Goal: Communication & Community: Share content

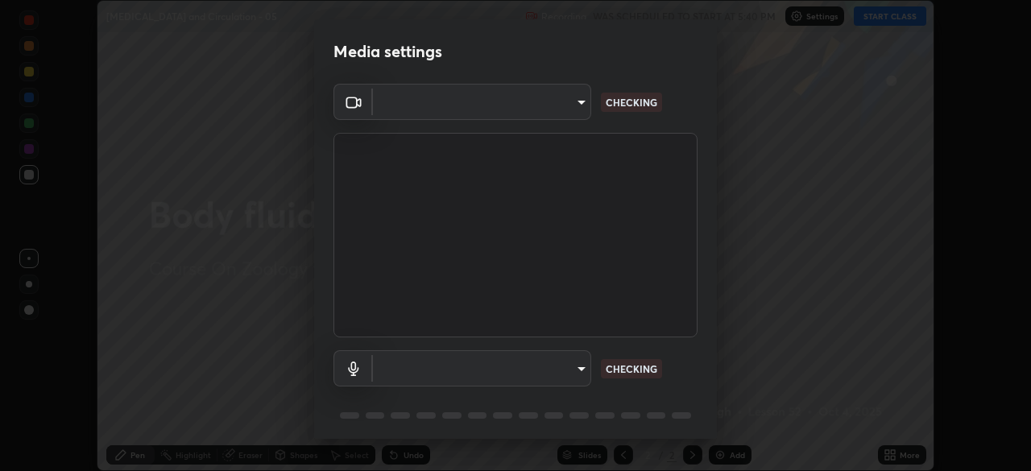
scroll to position [57, 0]
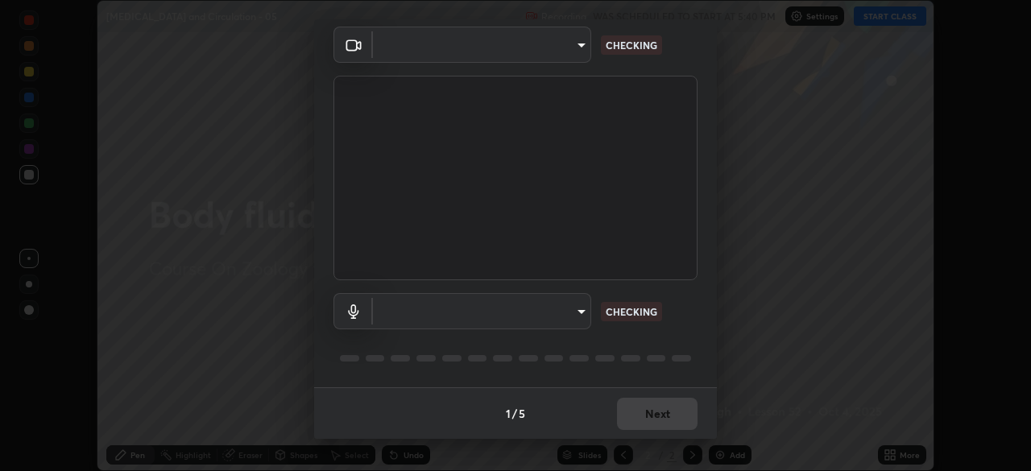
type input "1170694498857cb11788a0b7ae79d5cf1e08a6c331eb8d7031f90166f8fae325"
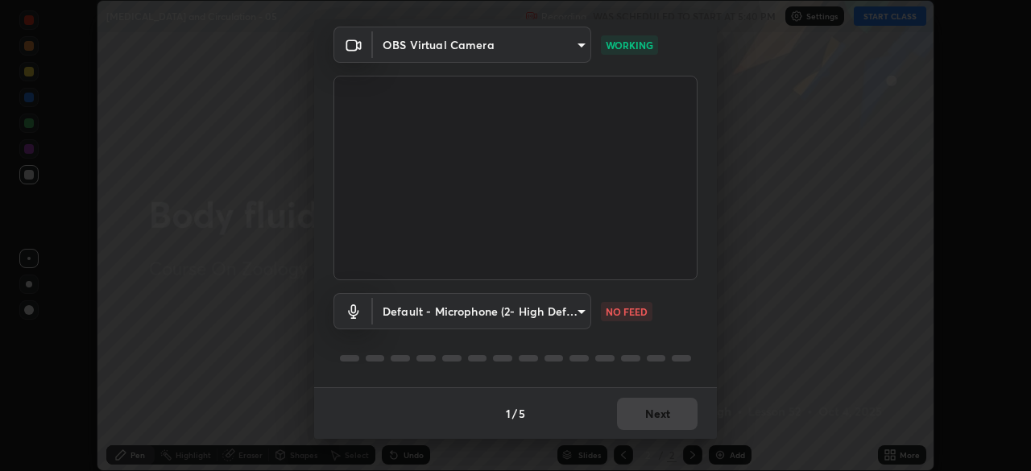
click at [576, 316] on body "Erase all Body fluids and Circulation - 05 Recording WAS SCHEDULED TO START AT …" at bounding box center [515, 235] width 1031 height 471
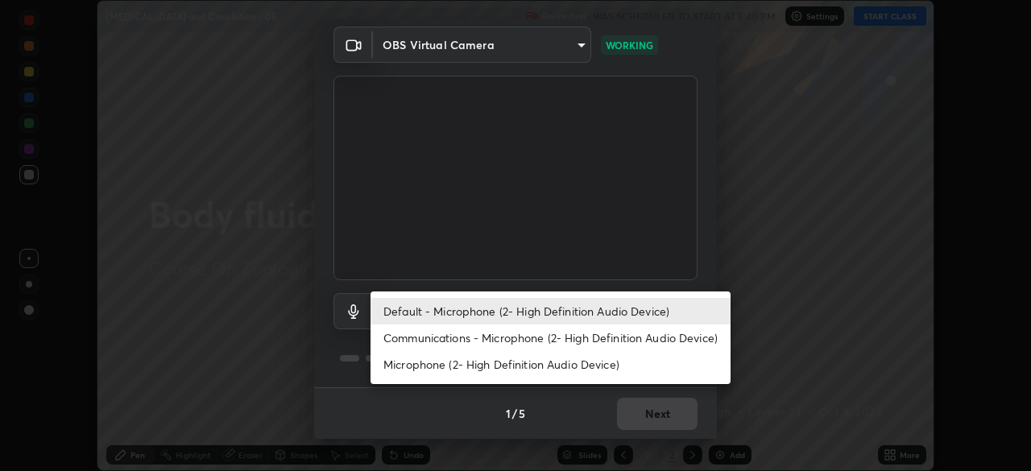
click at [585, 339] on li "Communications - Microphone (2- High Definition Audio Device)" at bounding box center [550, 338] width 360 height 27
type input "communications"
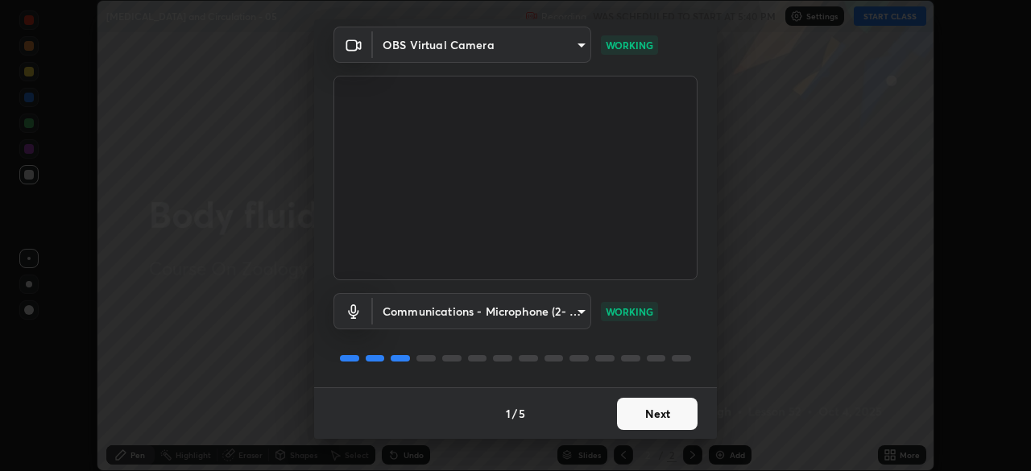
click at [658, 415] on button "Next" at bounding box center [657, 414] width 81 height 32
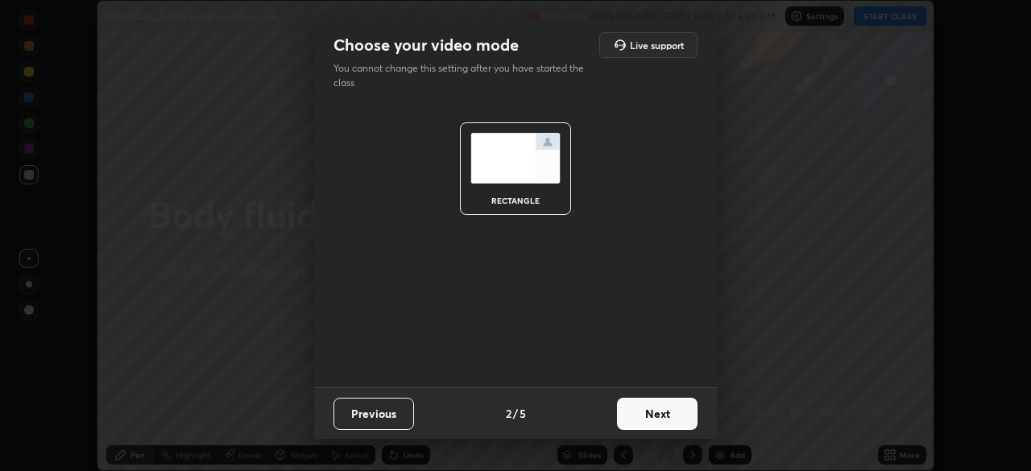
scroll to position [0, 0]
click at [674, 412] on button "Next" at bounding box center [657, 414] width 81 height 32
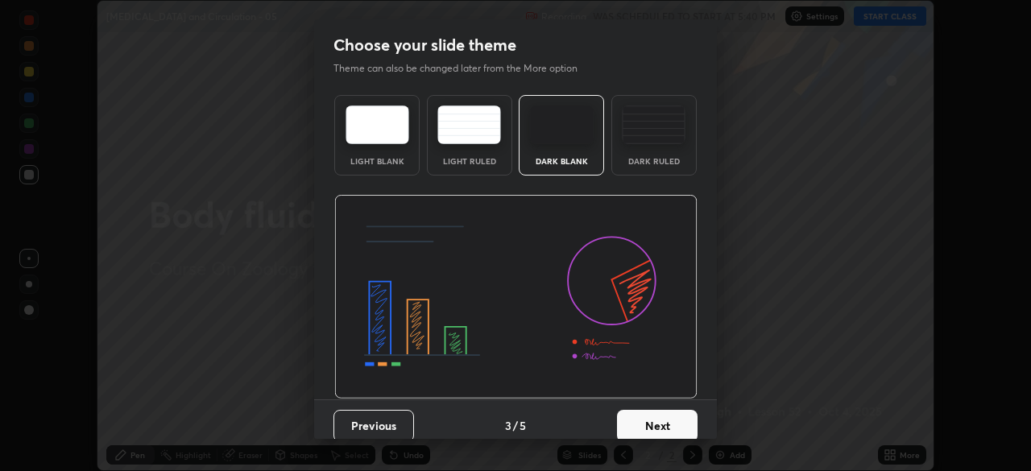
click at [673, 415] on button "Next" at bounding box center [657, 426] width 81 height 32
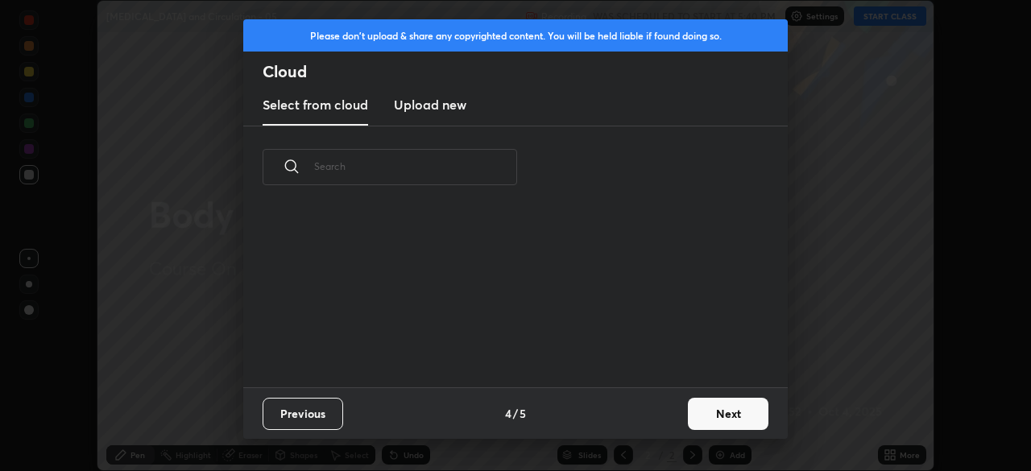
click at [677, 410] on div "Previous 4 / 5 Next" at bounding box center [515, 413] width 544 height 52
click at [688, 416] on button "Next" at bounding box center [728, 414] width 81 height 32
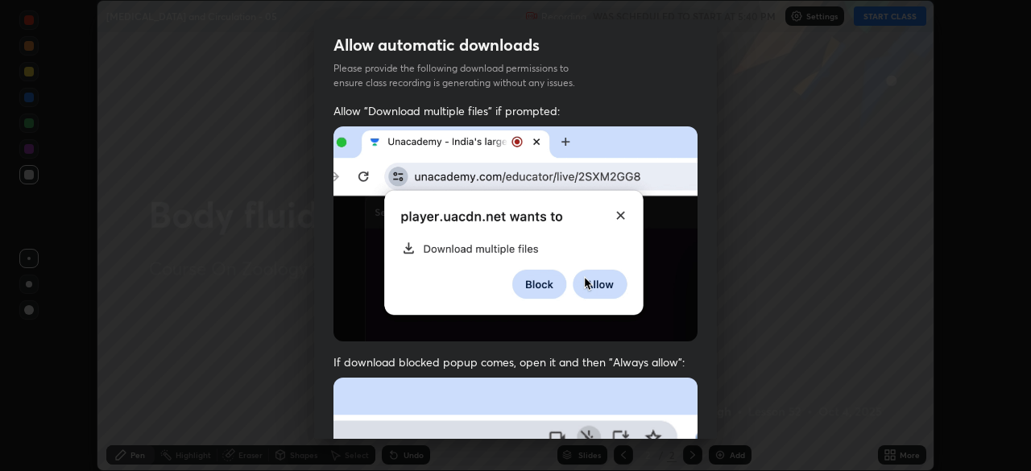
click at [698, 408] on div "Allow "Download multiple files" if prompted: If download blocked popup comes, o…" at bounding box center [515, 442] width 403 height 678
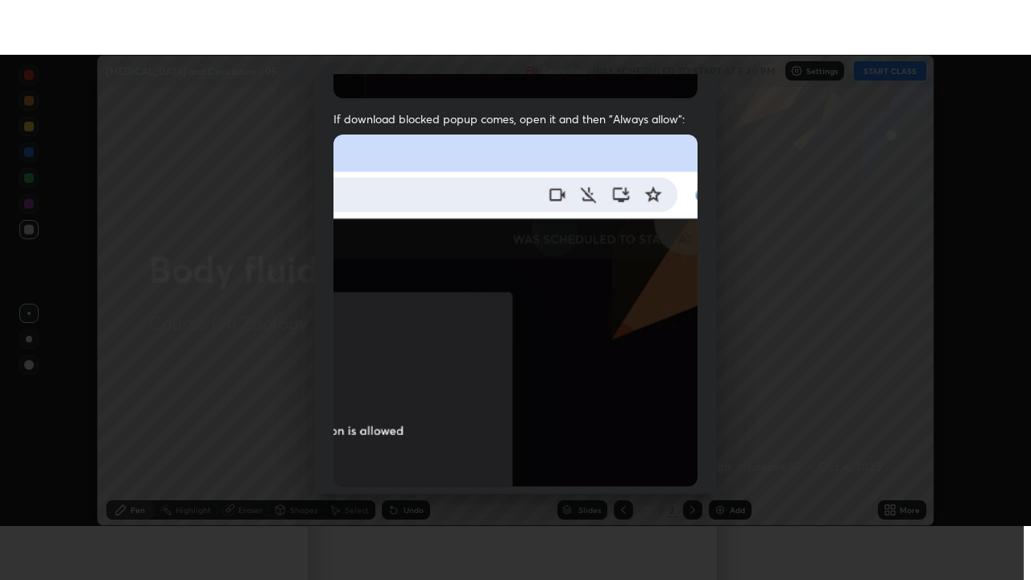
scroll to position [386, 0]
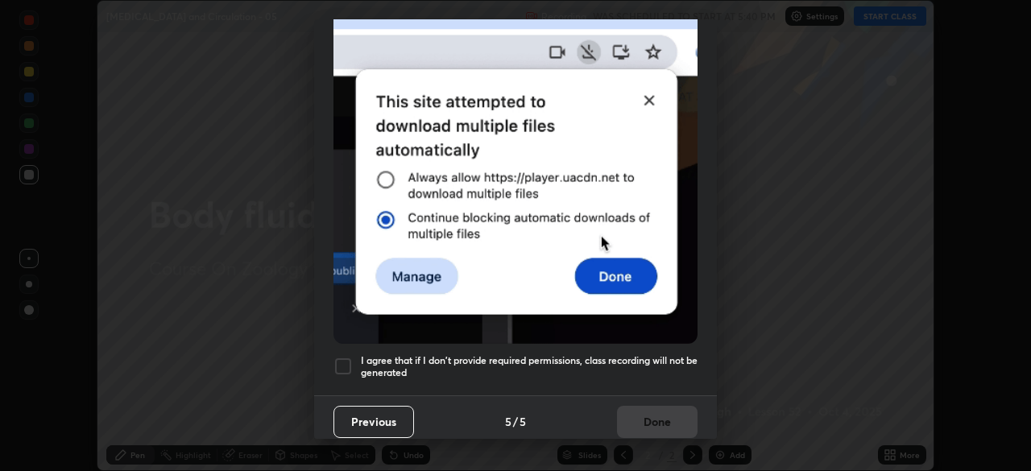
click at [667, 395] on div "Previous 5 / 5 Done" at bounding box center [515, 421] width 403 height 52
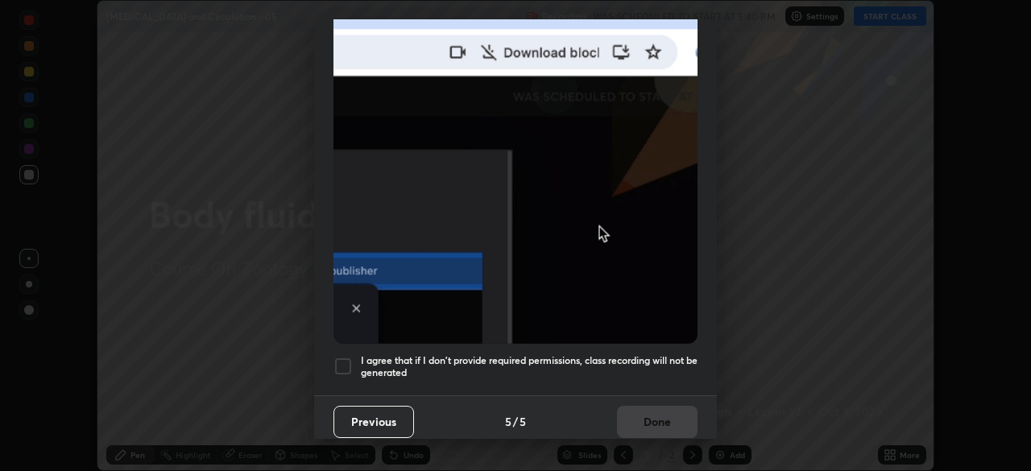
click at [686, 354] on h5 "I agree that if I don't provide required permissions, class recording will not …" at bounding box center [529, 366] width 337 height 25
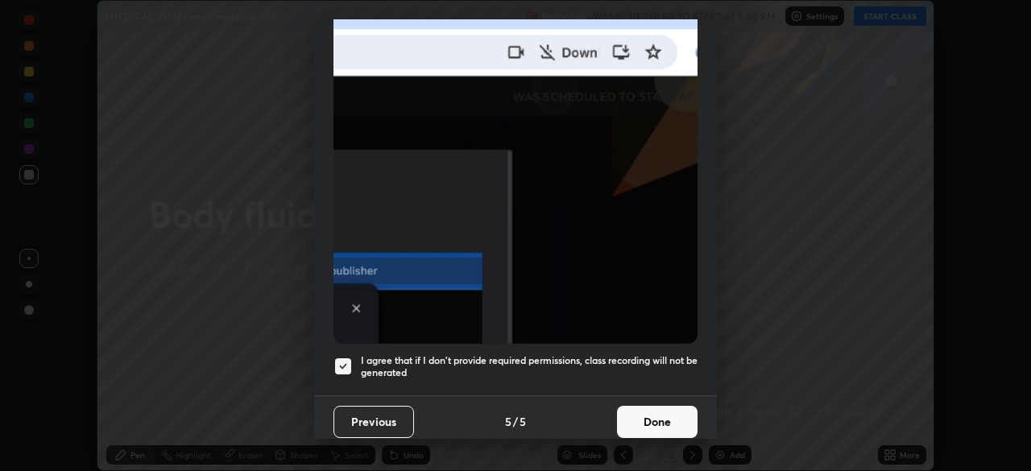
click at [671, 407] on button "Done" at bounding box center [657, 422] width 81 height 32
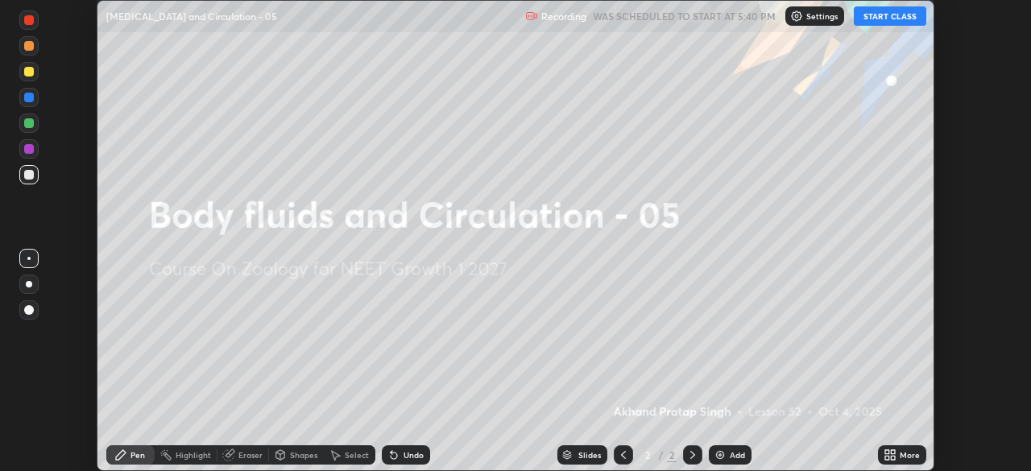
click at [871, 19] on button "START CLASS" at bounding box center [890, 15] width 72 height 19
click at [889, 451] on icon at bounding box center [887, 452] width 4 height 4
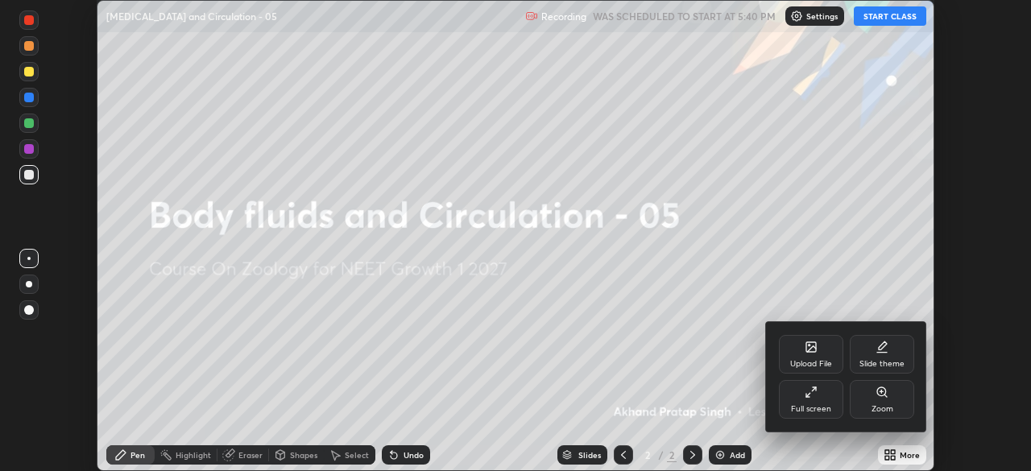
click at [817, 360] on div "Upload File" at bounding box center [811, 364] width 42 height 8
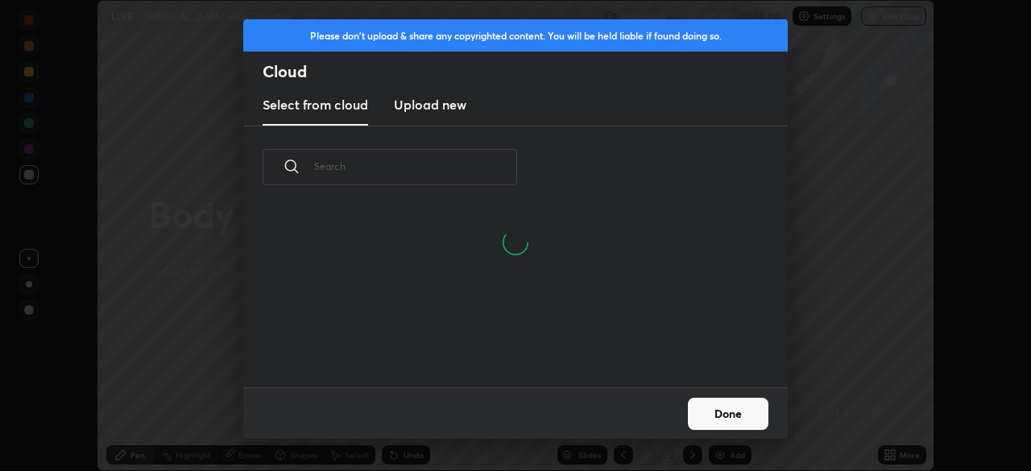
click at [450, 102] on h3 "Upload new" at bounding box center [430, 104] width 72 height 19
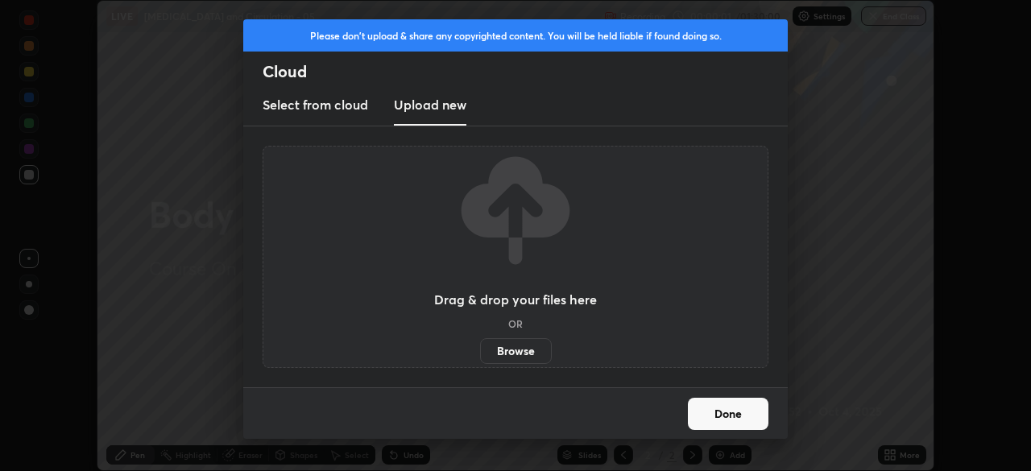
click at [532, 361] on label "Browse" at bounding box center [516, 351] width 72 height 26
click at [480, 361] on input "Browse" at bounding box center [480, 351] width 0 height 26
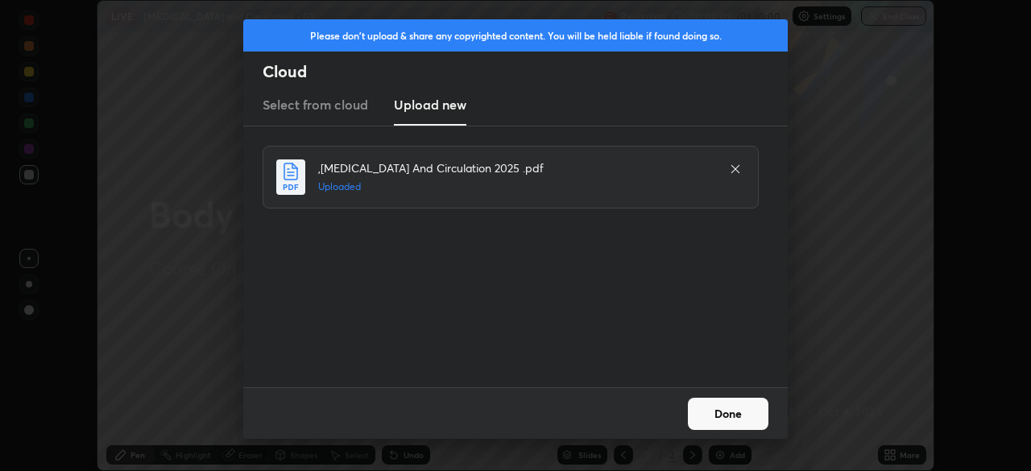
click at [734, 413] on button "Done" at bounding box center [728, 414] width 81 height 32
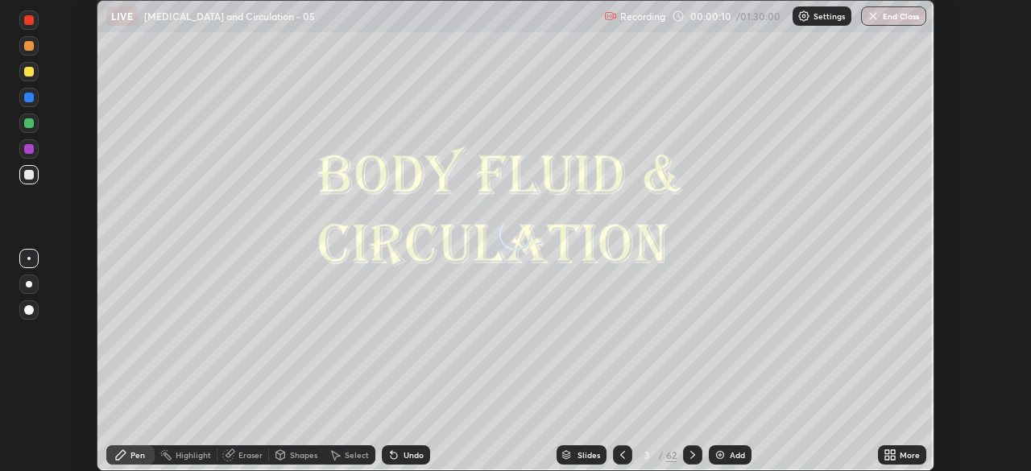
click at [887, 452] on icon at bounding box center [887, 452] width 4 height 4
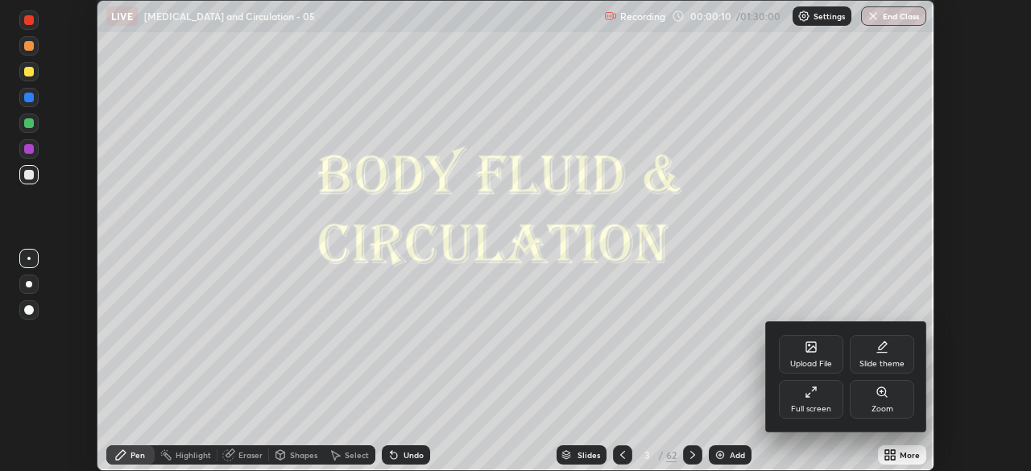
click at [814, 412] on div "Full screen" at bounding box center [811, 409] width 40 height 8
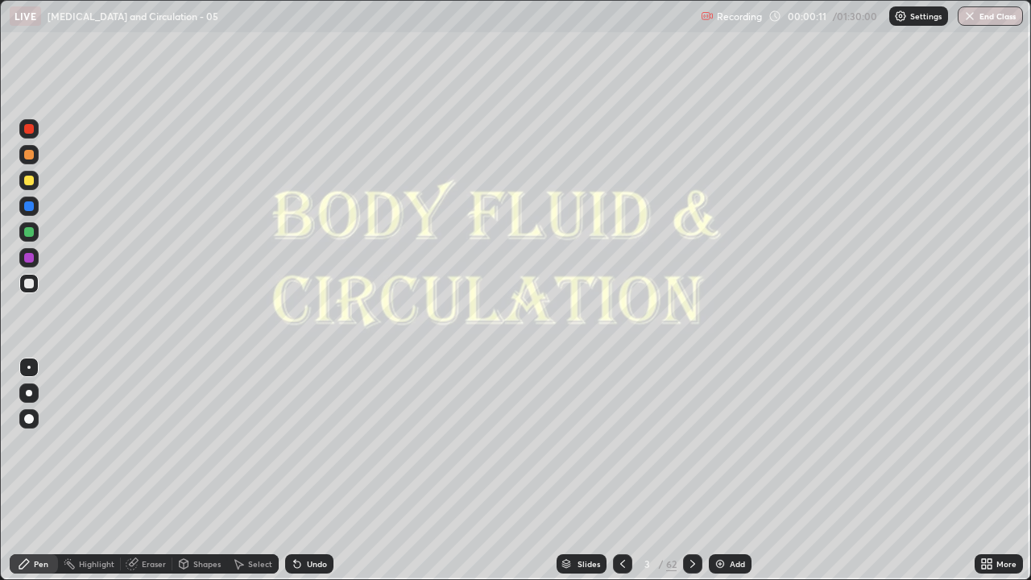
scroll to position [580, 1031]
click at [588, 470] on div "Slides" at bounding box center [588, 564] width 23 height 8
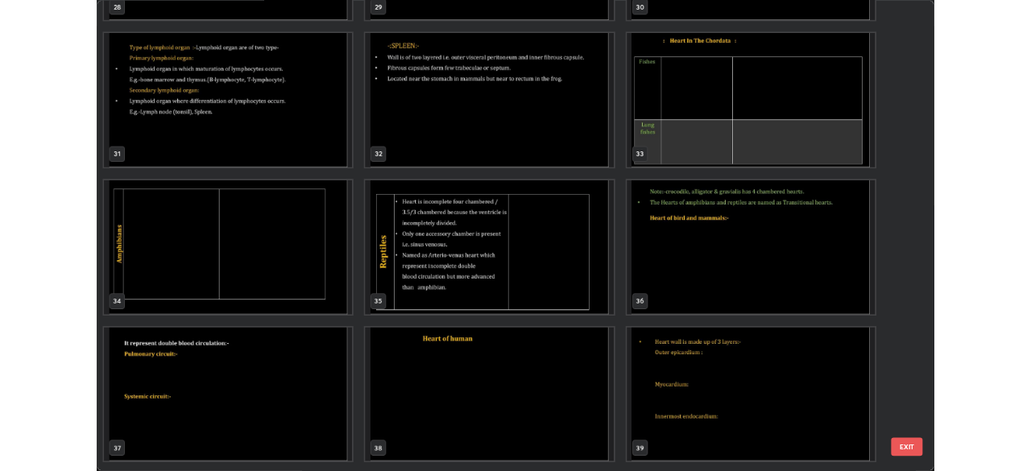
scroll to position [1779, 0]
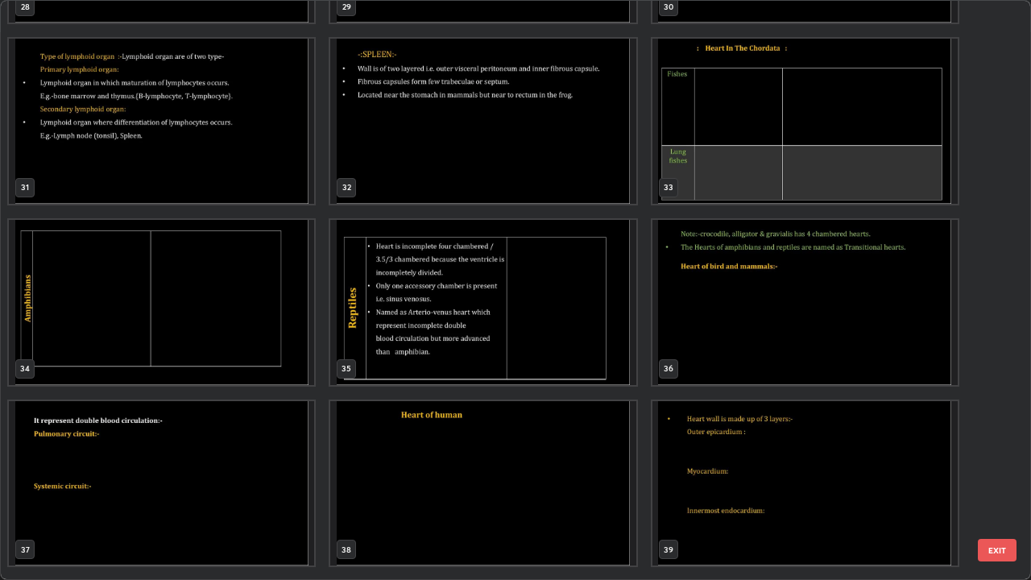
click at [278, 349] on img "grid" at bounding box center [161, 302] width 305 height 165
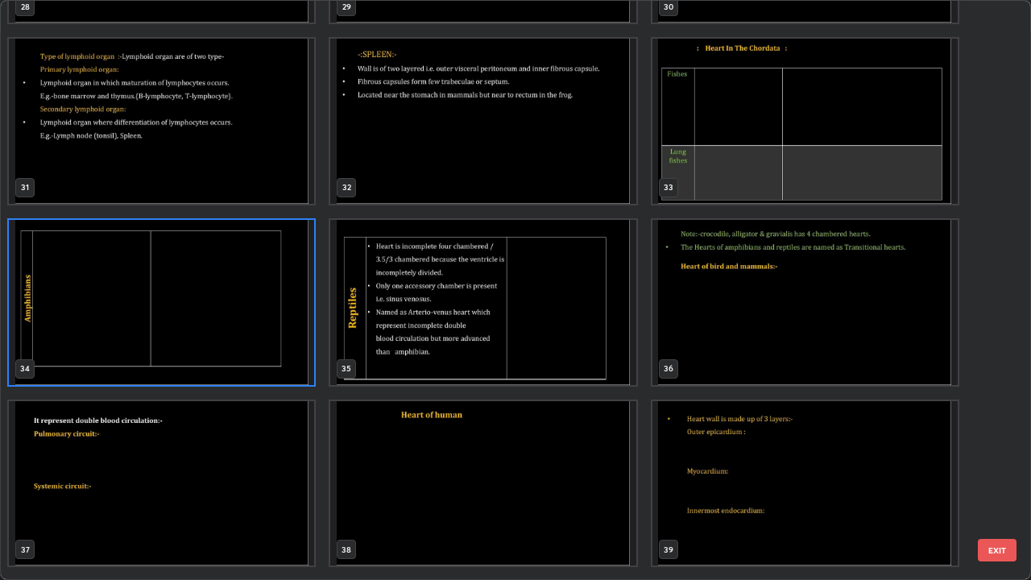
click at [280, 354] on img "grid" at bounding box center [161, 302] width 305 height 165
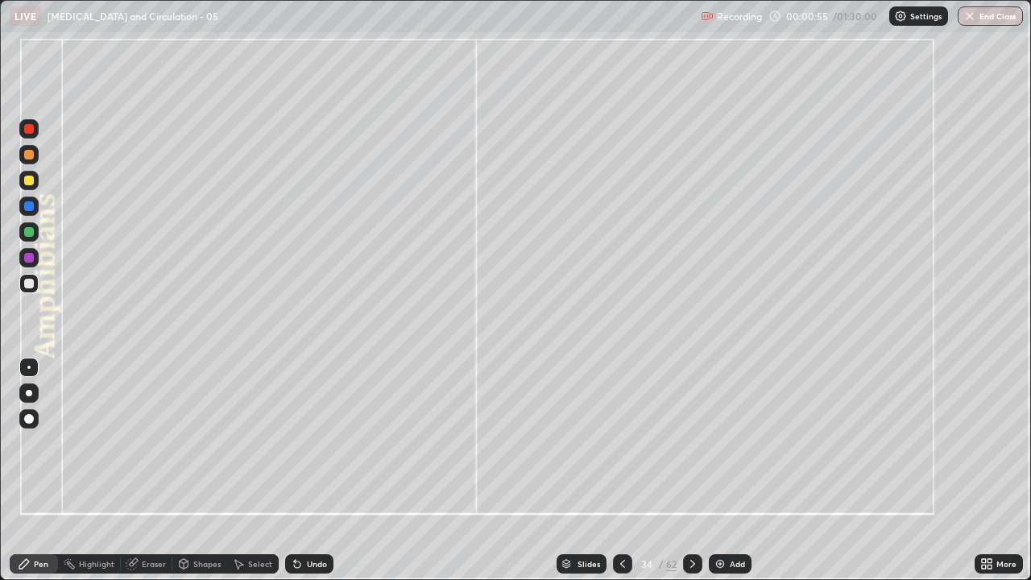
click at [693, 470] on icon at bounding box center [692, 563] width 13 height 13
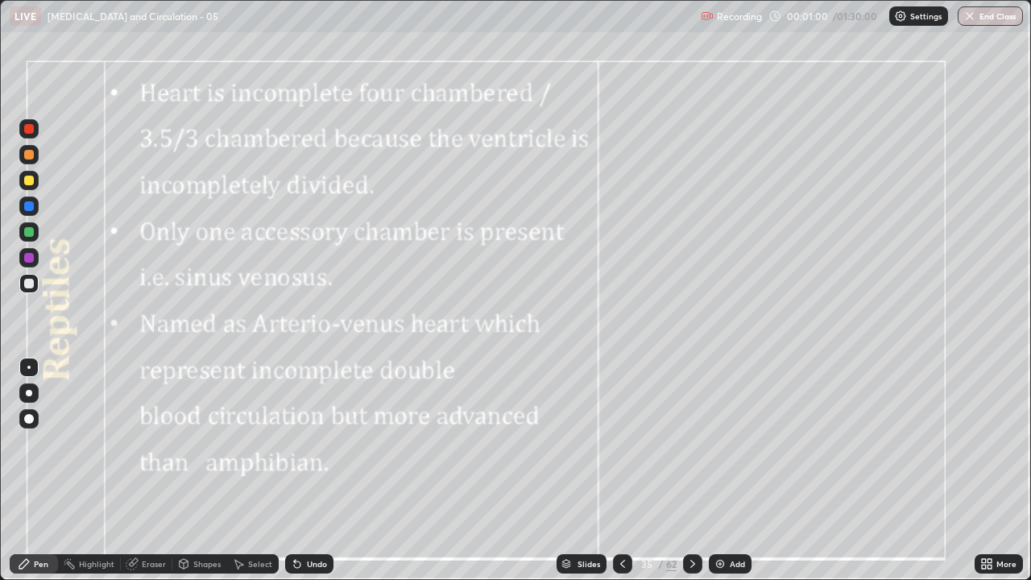
click at [28, 416] on div at bounding box center [29, 419] width 10 height 10
click at [31, 133] on div at bounding box center [29, 129] width 10 height 10
click at [321, 470] on div "Undo" at bounding box center [317, 564] width 20 height 8
click at [29, 367] on div at bounding box center [28, 367] width 3 height 3
click at [32, 283] on div at bounding box center [29, 284] width 10 height 10
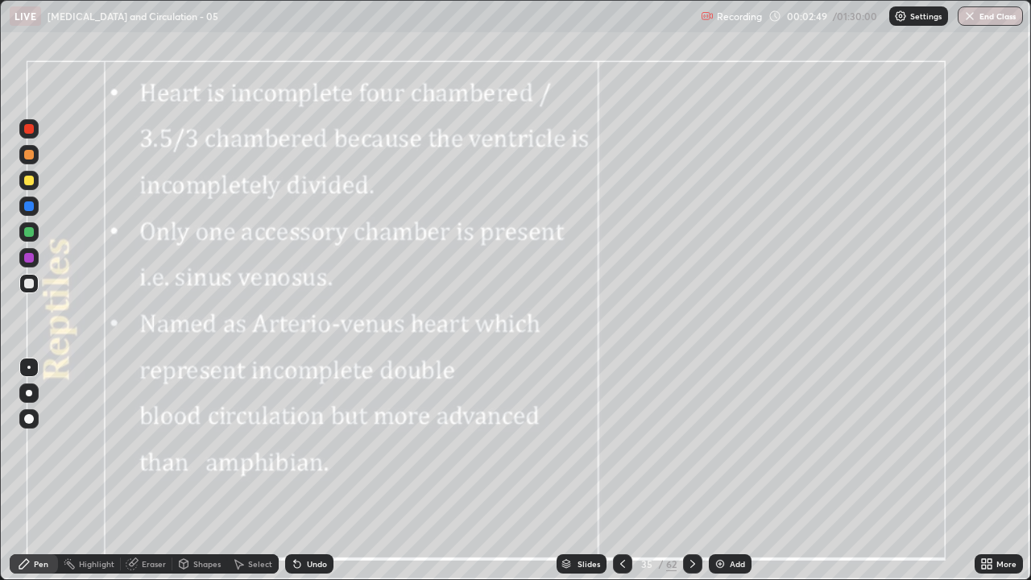
click at [38, 263] on div at bounding box center [28, 257] width 19 height 19
click at [38, 409] on div at bounding box center [28, 419] width 19 height 26
click at [32, 234] on div at bounding box center [29, 232] width 10 height 10
click at [31, 209] on div at bounding box center [29, 206] width 10 height 10
click at [32, 263] on div at bounding box center [28, 257] width 19 height 19
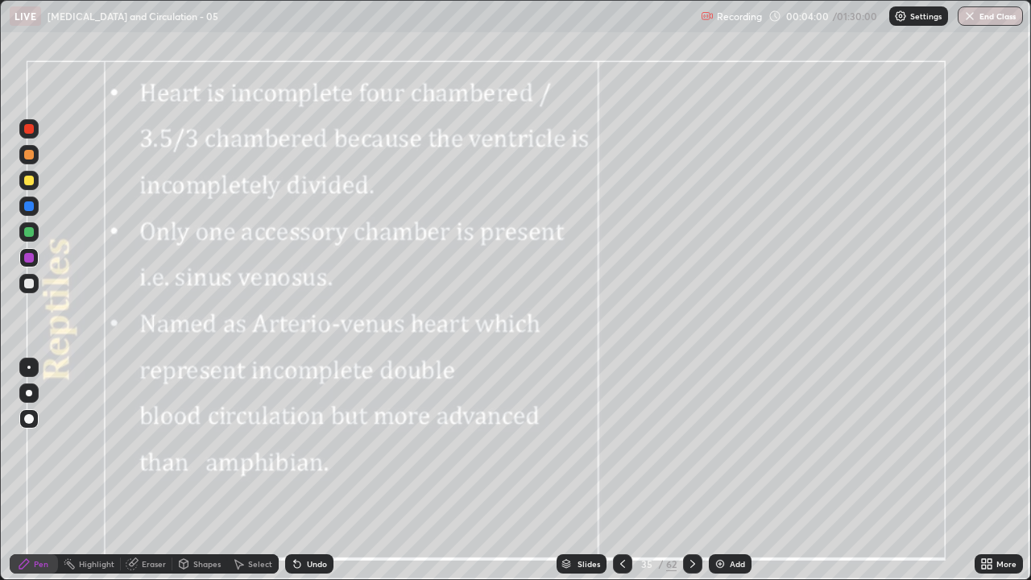
click at [29, 367] on div at bounding box center [28, 367] width 3 height 3
click at [33, 280] on div at bounding box center [29, 284] width 10 height 10
click at [31, 261] on div at bounding box center [29, 258] width 10 height 10
click at [30, 259] on div at bounding box center [29, 258] width 10 height 10
click at [148, 470] on div "Eraser" at bounding box center [154, 564] width 24 height 8
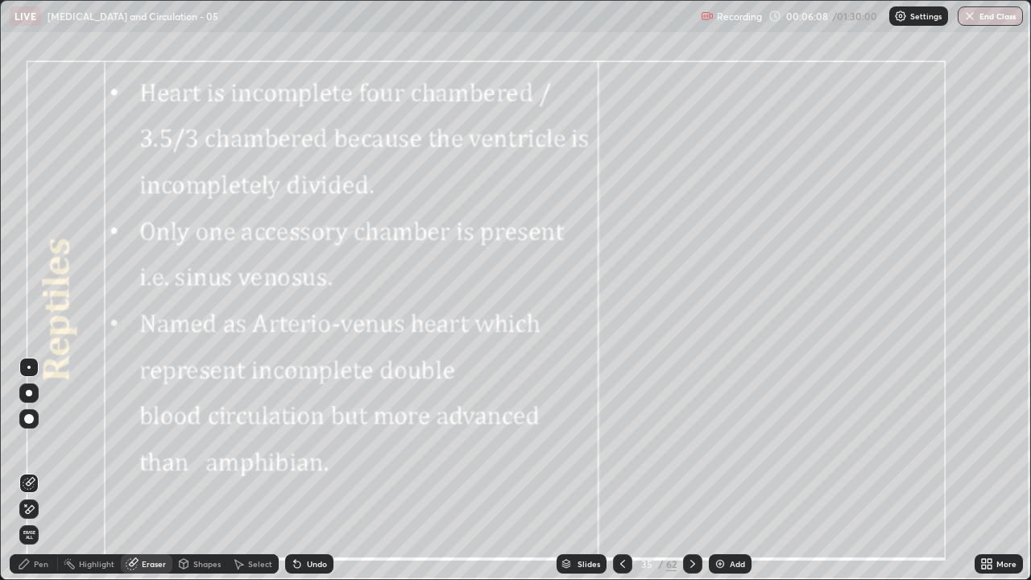
click at [34, 470] on icon at bounding box center [29, 510] width 13 height 14
click at [43, 470] on div "Pen" at bounding box center [41, 564] width 14 height 8
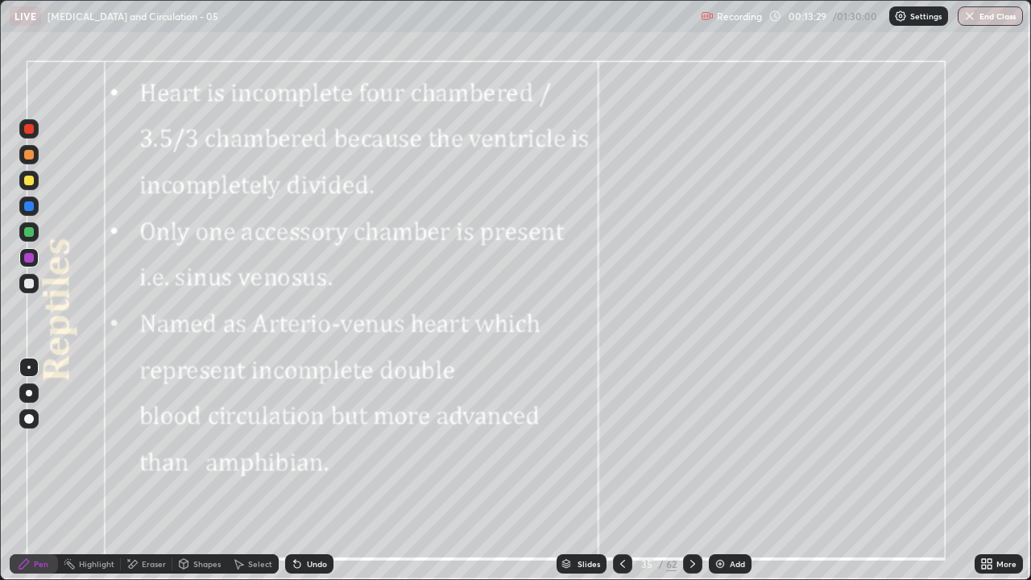
click at [691, 470] on icon at bounding box center [692, 563] width 13 height 13
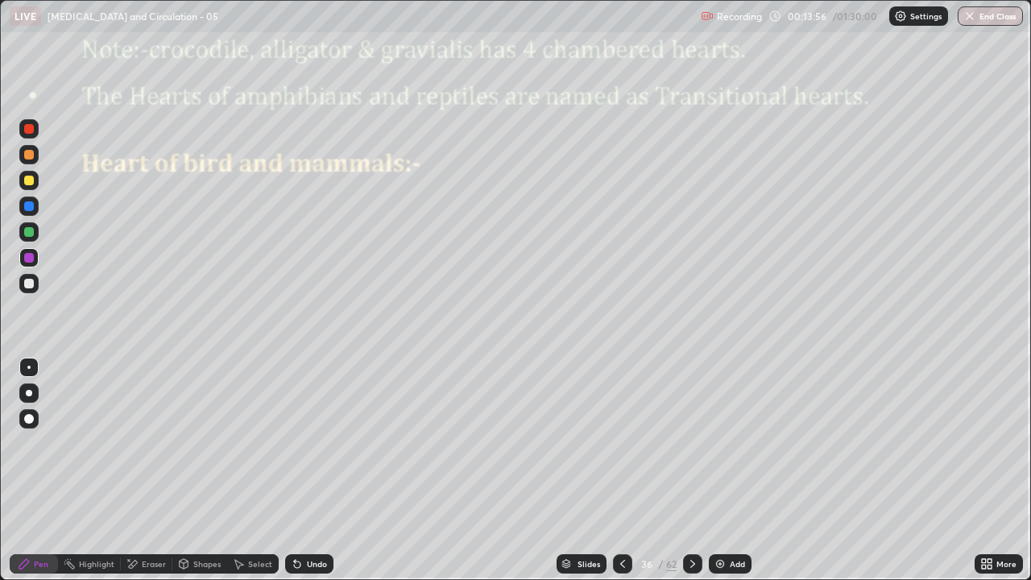
click at [32, 286] on div at bounding box center [29, 284] width 10 height 10
click at [308, 470] on div "Undo" at bounding box center [317, 564] width 20 height 8
click at [303, 470] on div "Undo" at bounding box center [309, 563] width 48 height 19
click at [304, 470] on div "Undo" at bounding box center [309, 563] width 48 height 19
click at [308, 470] on div "Undo" at bounding box center [309, 563] width 48 height 19
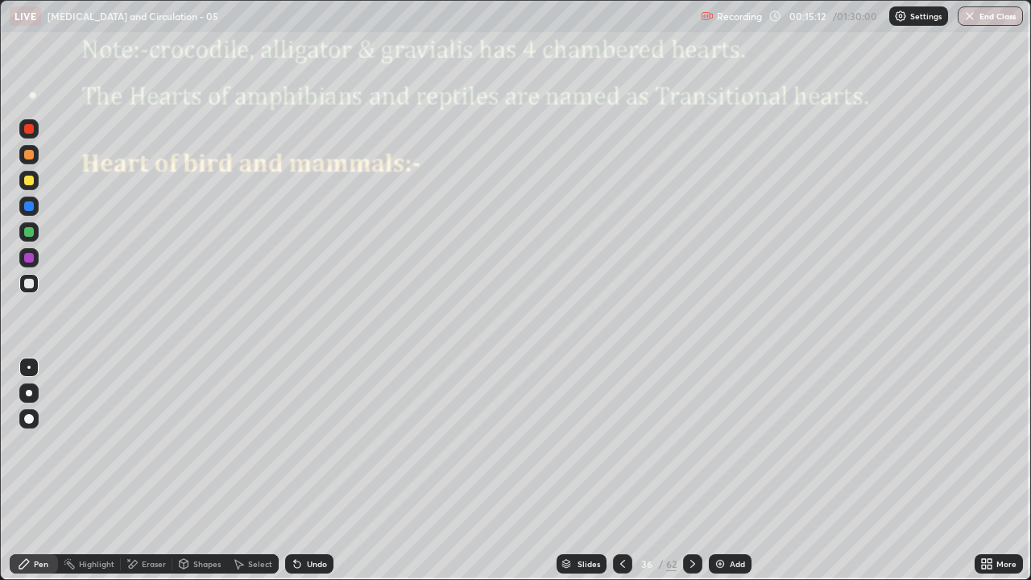
click at [316, 470] on div "Undo" at bounding box center [309, 563] width 48 height 19
click at [687, 470] on icon at bounding box center [692, 563] width 13 height 13
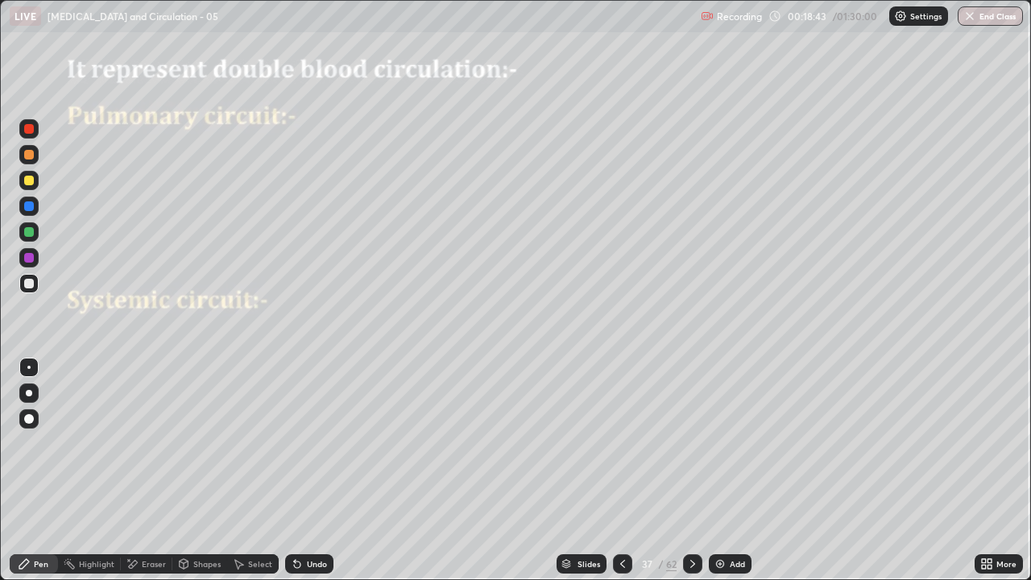
click at [623, 470] on icon at bounding box center [622, 563] width 13 height 13
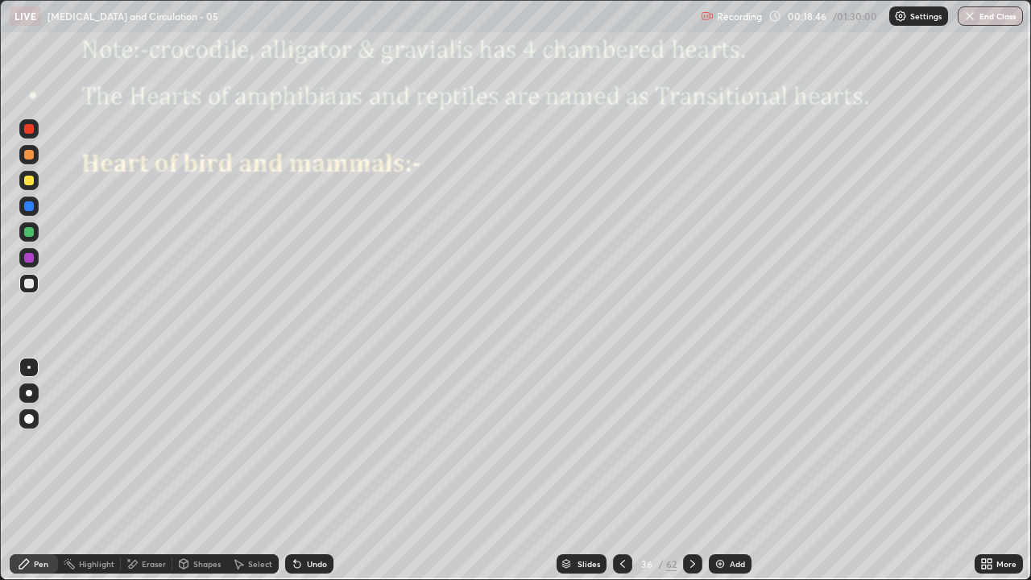
click at [47, 470] on div "Pen" at bounding box center [41, 564] width 14 height 8
click at [31, 132] on div at bounding box center [29, 129] width 10 height 10
click at [30, 419] on div at bounding box center [29, 419] width 10 height 10
click at [722, 470] on img at bounding box center [720, 563] width 13 height 13
click at [33, 208] on div at bounding box center [29, 206] width 10 height 10
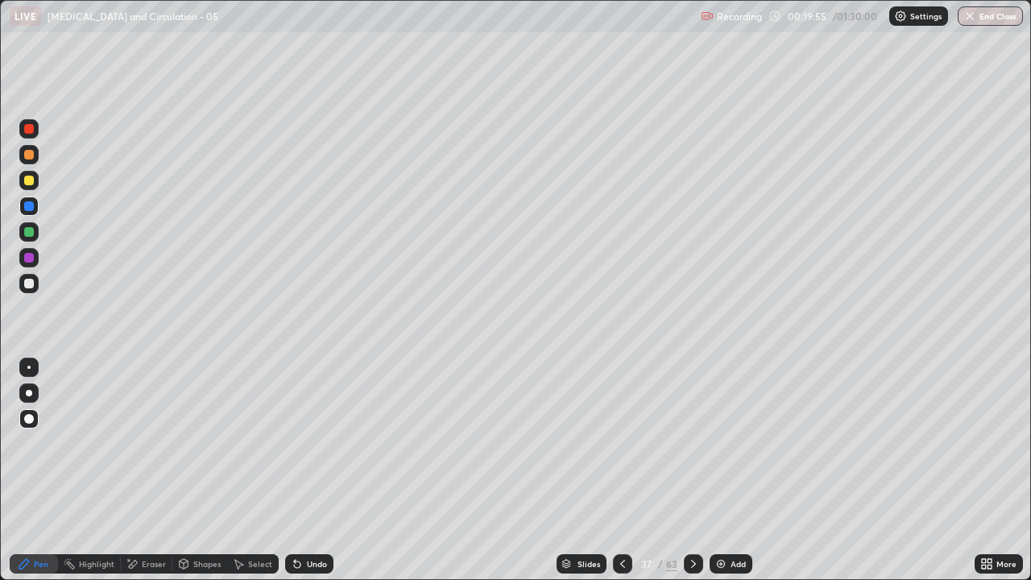
click at [29, 257] on div at bounding box center [29, 258] width 10 height 10
click at [32, 290] on div at bounding box center [28, 283] width 19 height 19
click at [27, 366] on div at bounding box center [28, 367] width 3 height 3
click at [875, 470] on div "Slides 37 / 63 Add" at bounding box center [653, 564] width 641 height 32
click at [690, 470] on icon at bounding box center [693, 563] width 13 height 13
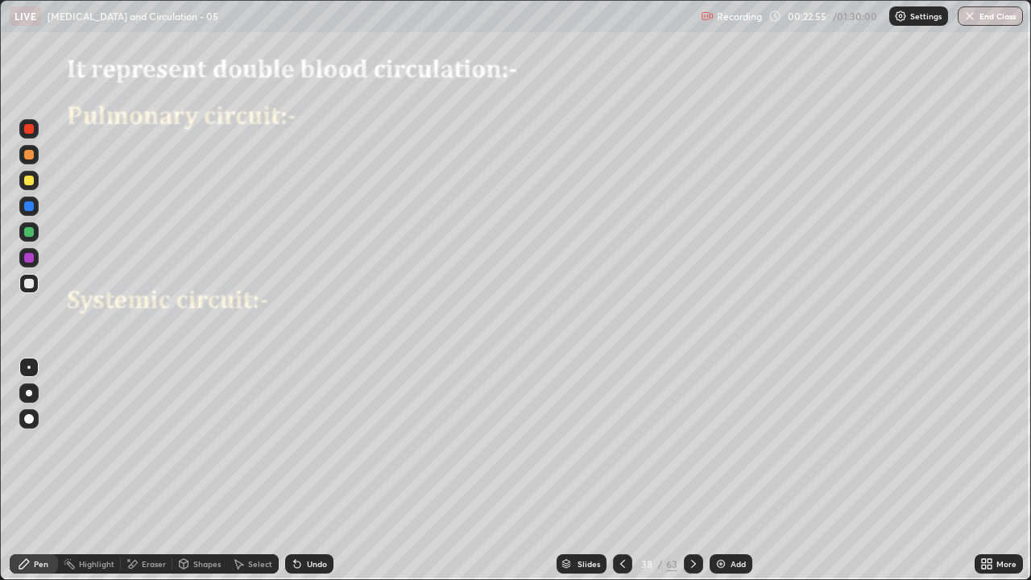
click at [36, 286] on div at bounding box center [28, 283] width 19 height 19
click at [33, 183] on div at bounding box center [29, 181] width 10 height 10
click at [617, 470] on icon at bounding box center [622, 563] width 13 height 13
click at [691, 470] on icon at bounding box center [693, 563] width 13 height 13
click at [32, 260] on div at bounding box center [29, 258] width 10 height 10
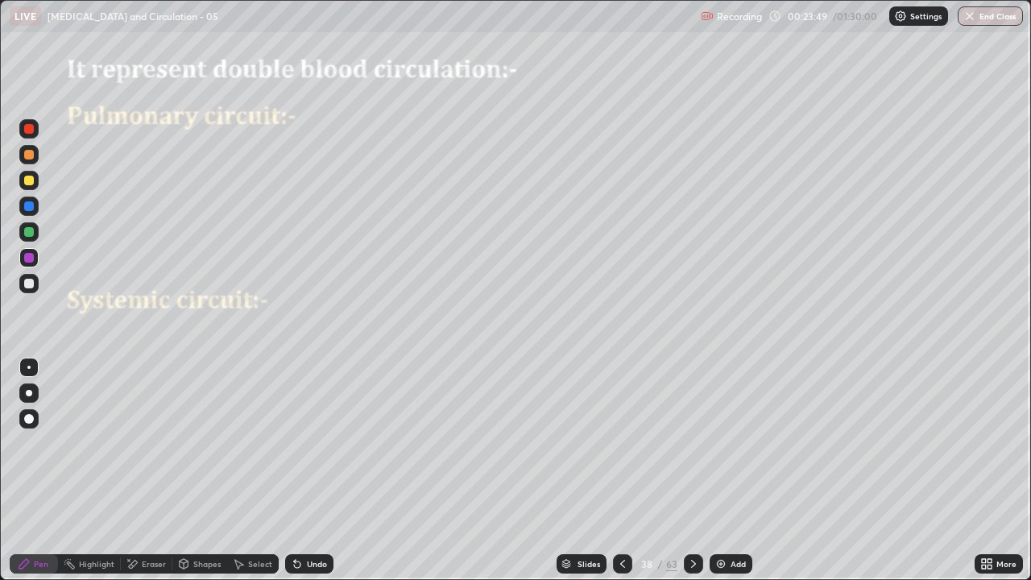
click at [29, 393] on div at bounding box center [29, 393] width 6 height 6
click at [30, 232] on div at bounding box center [29, 232] width 10 height 10
click at [32, 282] on div at bounding box center [29, 284] width 10 height 10
click at [689, 470] on icon at bounding box center [693, 563] width 13 height 13
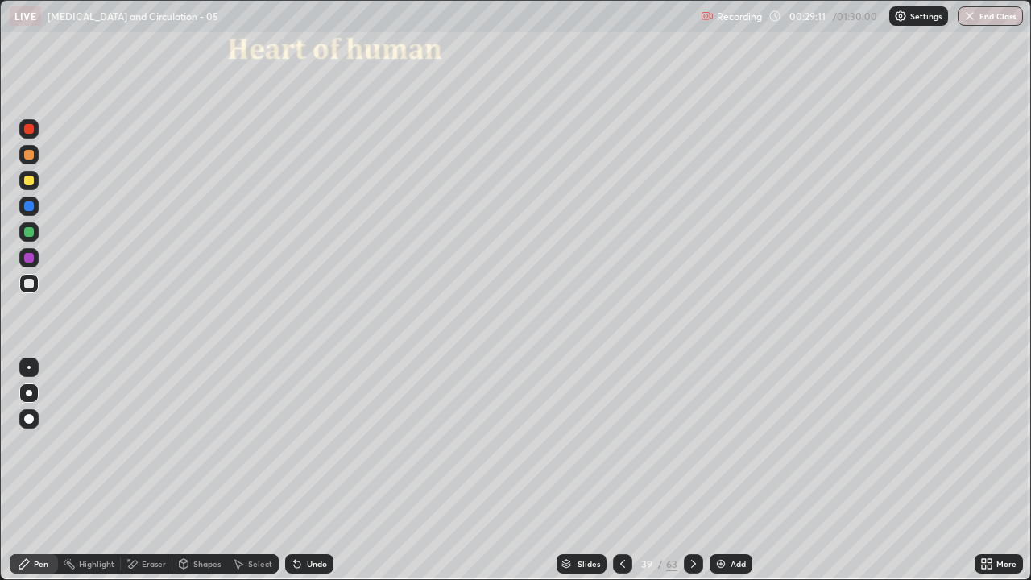
click at [29, 367] on div at bounding box center [28, 367] width 3 height 3
click at [30, 283] on div at bounding box center [29, 284] width 10 height 10
click at [307, 470] on div "Undo" at bounding box center [317, 564] width 20 height 8
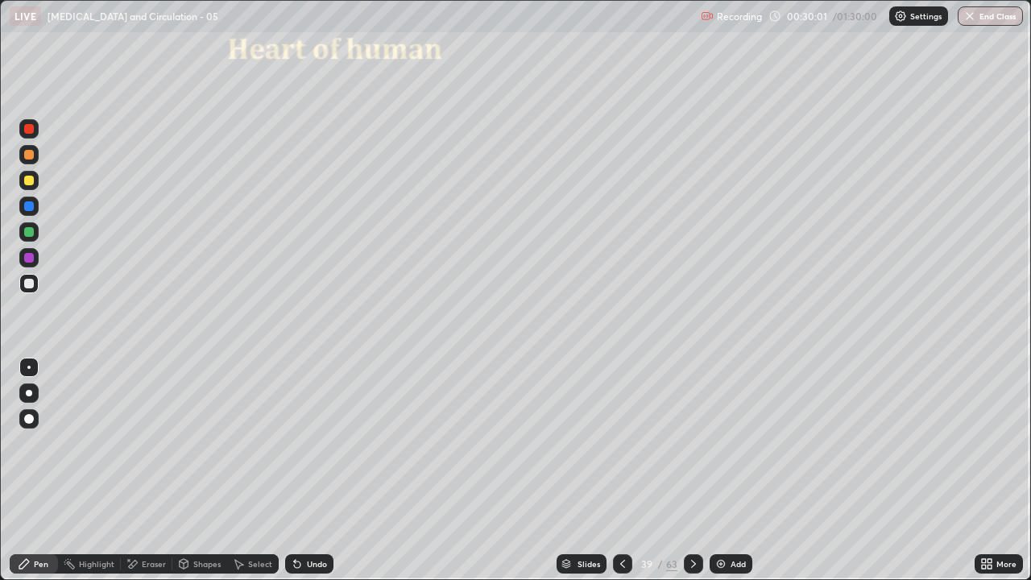
click at [307, 470] on div "Undo" at bounding box center [317, 564] width 20 height 8
click at [31, 416] on div at bounding box center [29, 419] width 10 height 10
click at [29, 130] on div at bounding box center [29, 129] width 10 height 10
click at [29, 367] on div at bounding box center [28, 367] width 3 height 3
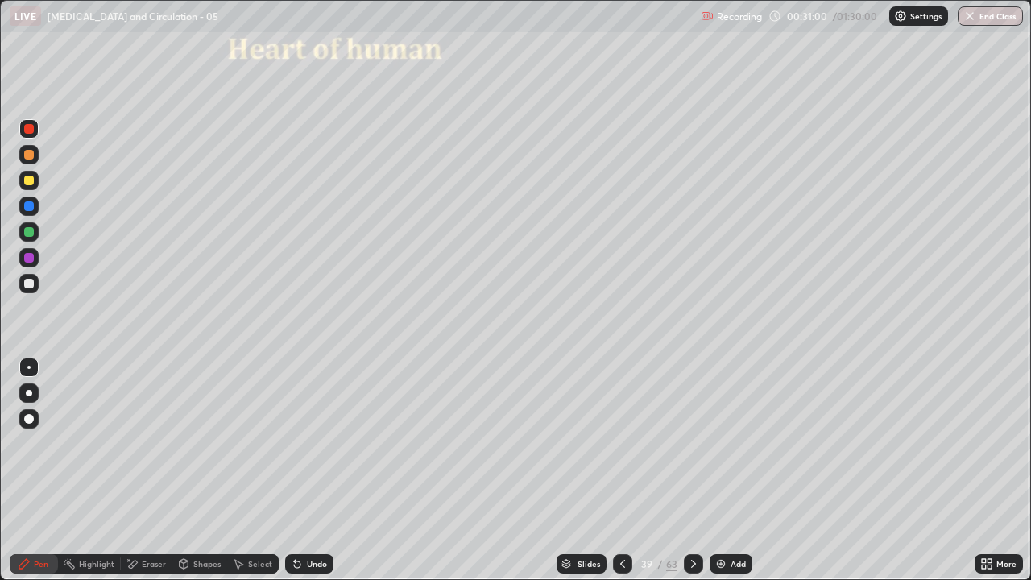
click at [32, 286] on div at bounding box center [29, 284] width 10 height 10
click at [30, 232] on div at bounding box center [29, 232] width 10 height 10
click at [296, 470] on icon at bounding box center [297, 564] width 6 height 6
click at [31, 262] on div at bounding box center [29, 258] width 10 height 10
click at [30, 232] on div at bounding box center [29, 232] width 10 height 10
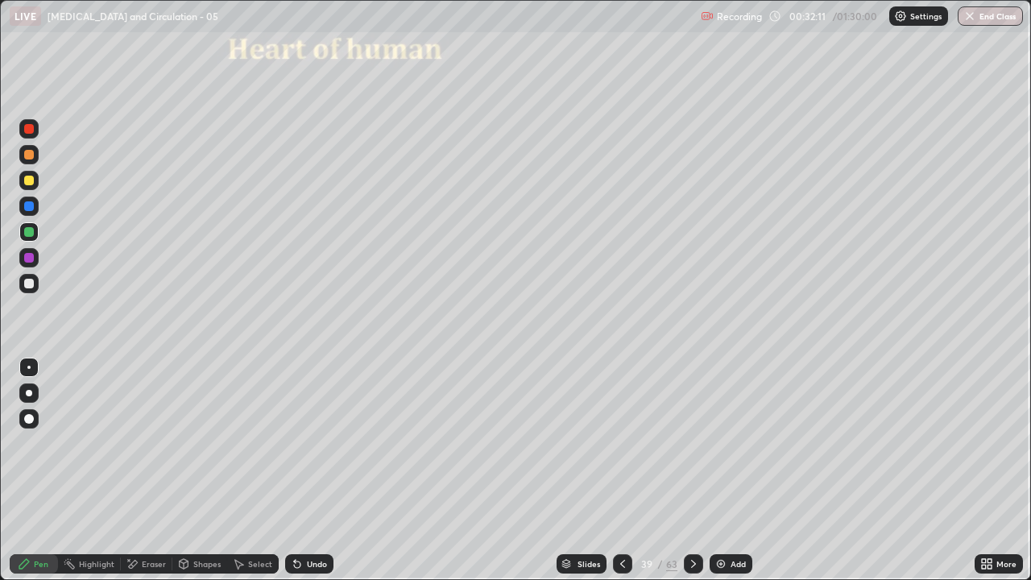
click at [30, 206] on div at bounding box center [29, 206] width 10 height 10
click at [30, 285] on div at bounding box center [29, 284] width 10 height 10
click at [312, 470] on div "Undo" at bounding box center [317, 564] width 20 height 8
click at [35, 417] on div at bounding box center [28, 418] width 19 height 19
click at [36, 206] on div at bounding box center [28, 205] width 19 height 19
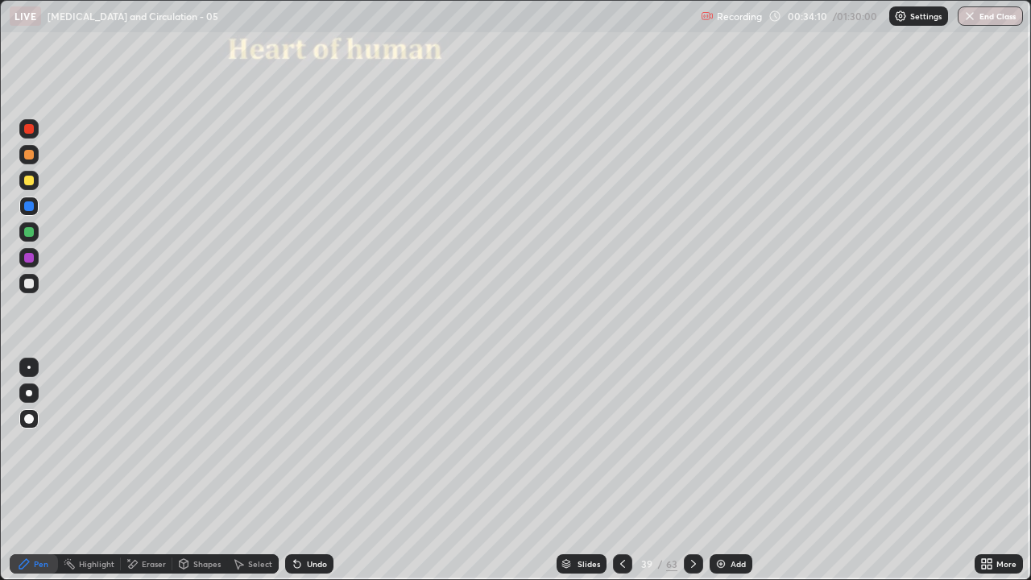
click at [35, 155] on div at bounding box center [28, 154] width 19 height 19
click at [37, 366] on div at bounding box center [28, 367] width 19 height 19
click at [35, 286] on div at bounding box center [28, 283] width 19 height 19
click at [248, 470] on div "Select" at bounding box center [260, 564] width 24 height 8
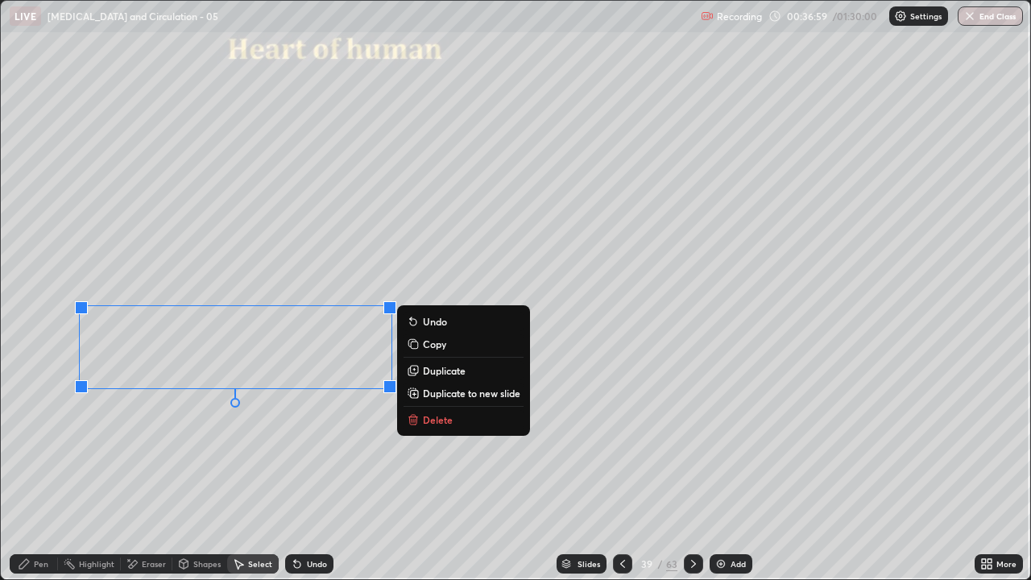
click at [66, 410] on div "0 ° Undo Copy Duplicate Duplicate to new slide Delete" at bounding box center [515, 290] width 1029 height 578
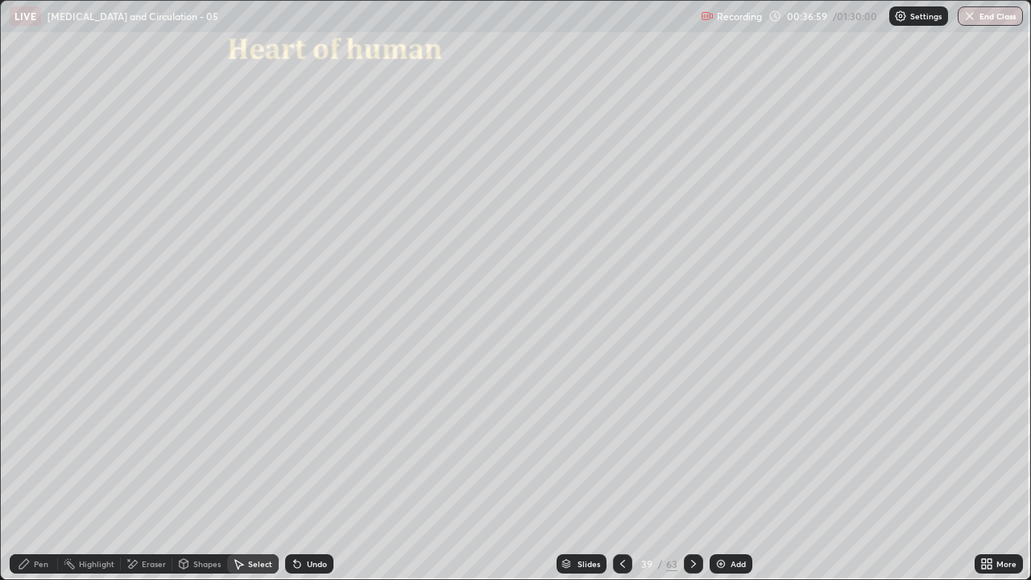
click at [63, 405] on div "0 ° Undo Copy Duplicate Duplicate to new slide Delete" at bounding box center [515, 290] width 1029 height 578
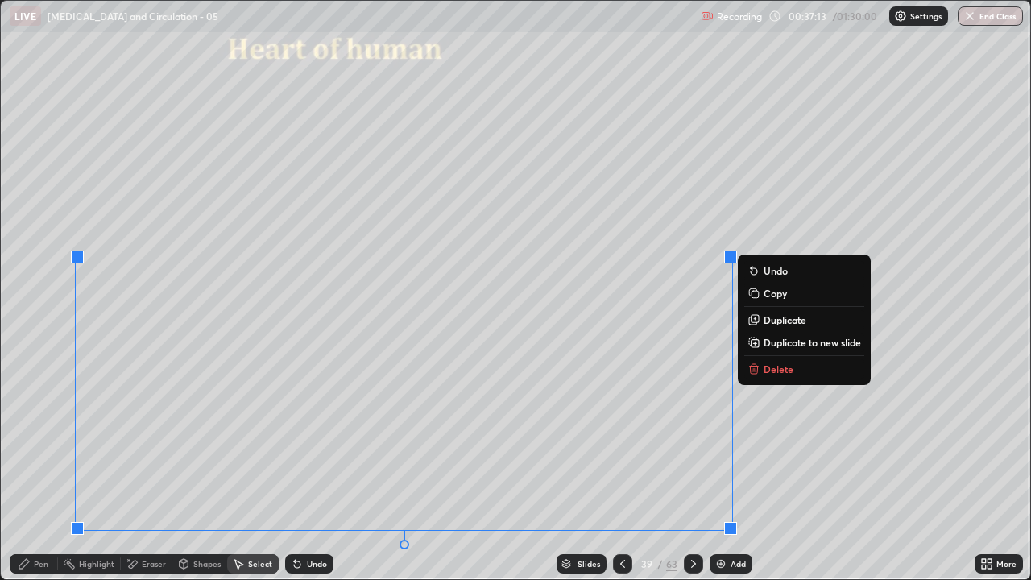
click at [760, 470] on div "0 ° Undo Copy Duplicate Duplicate to new slide Delete" at bounding box center [515, 290] width 1029 height 578
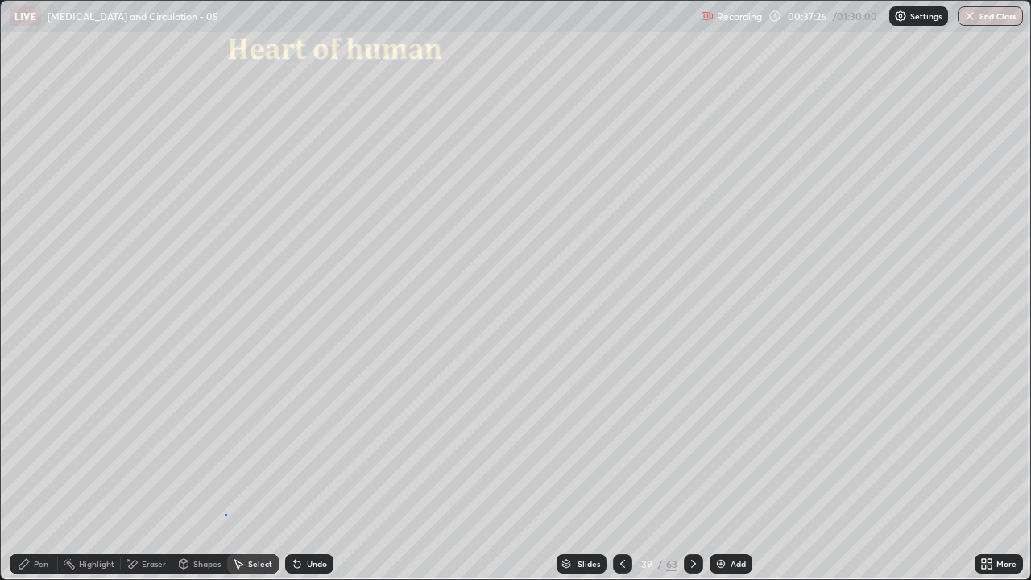
click at [225, 470] on div "0 ° Undo Copy Duplicate Duplicate to new slide Delete" at bounding box center [515, 290] width 1029 height 578
click at [45, 470] on div "Pen" at bounding box center [41, 564] width 14 height 8
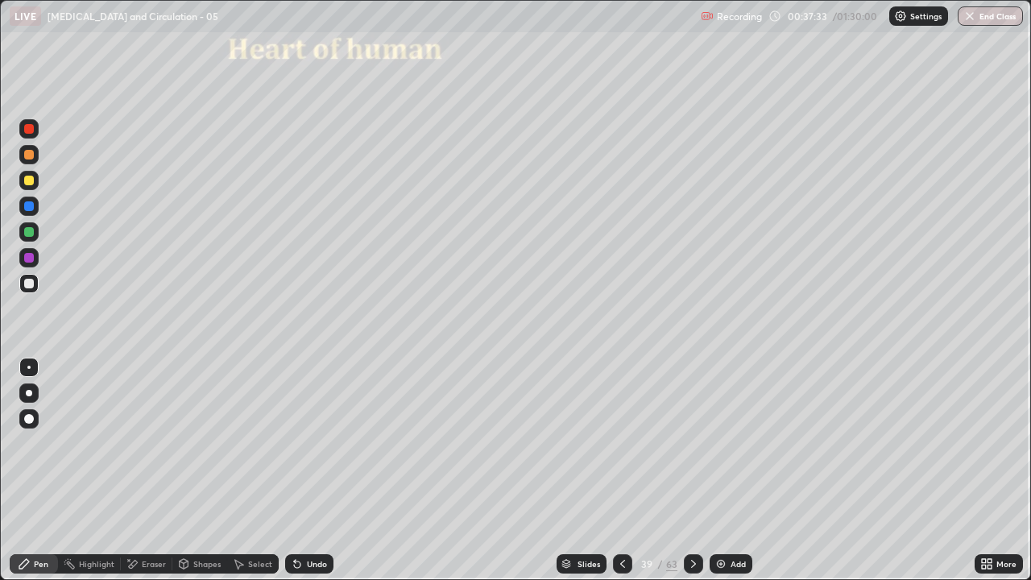
click at [985, 470] on icon at bounding box center [984, 561] width 4 height 4
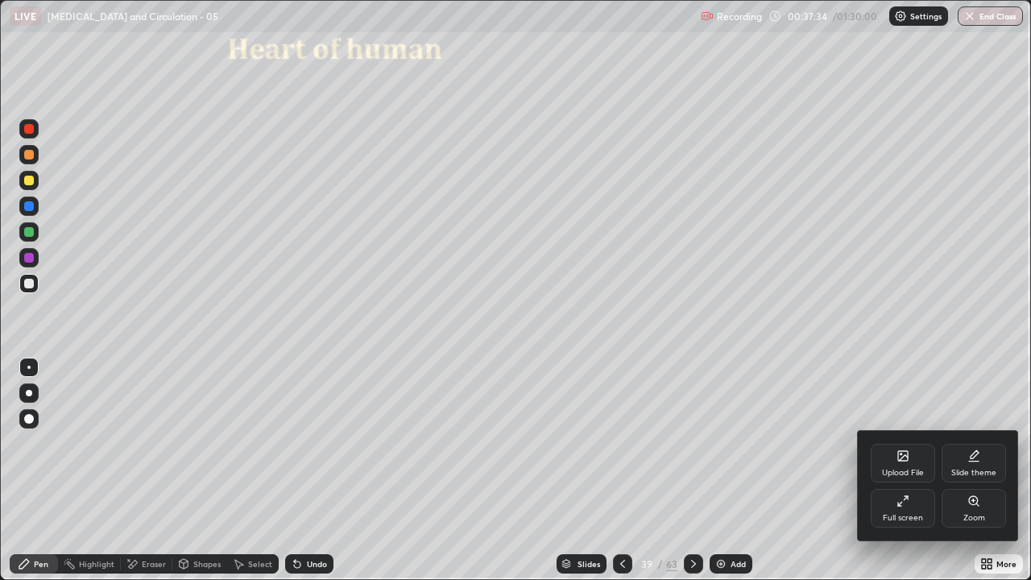
click at [909, 470] on div "Full screen" at bounding box center [903, 518] width 40 height 8
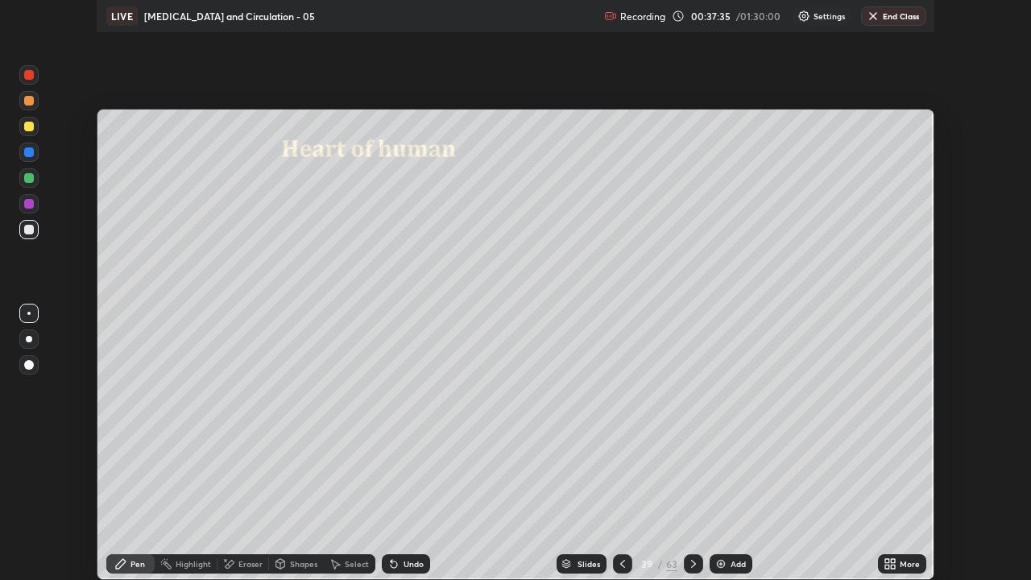
scroll to position [80060, 79500]
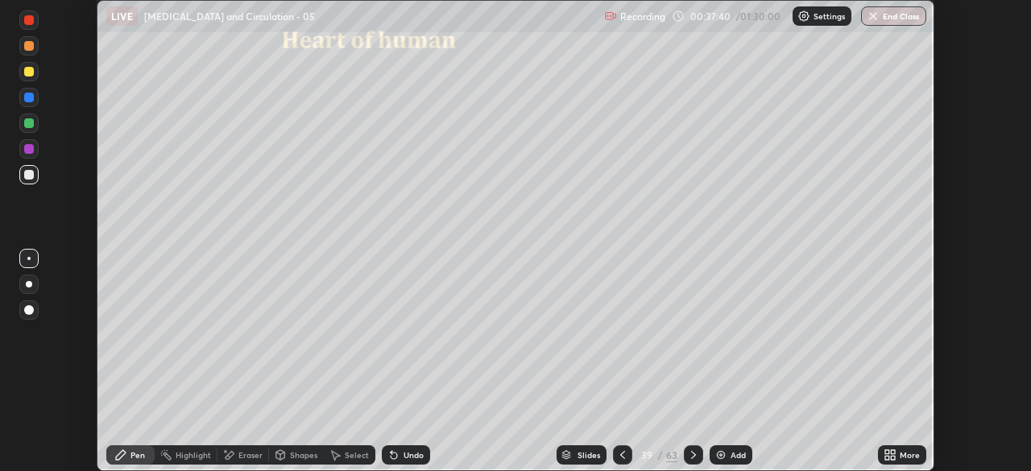
click at [891, 457] on icon at bounding box center [893, 458] width 4 height 4
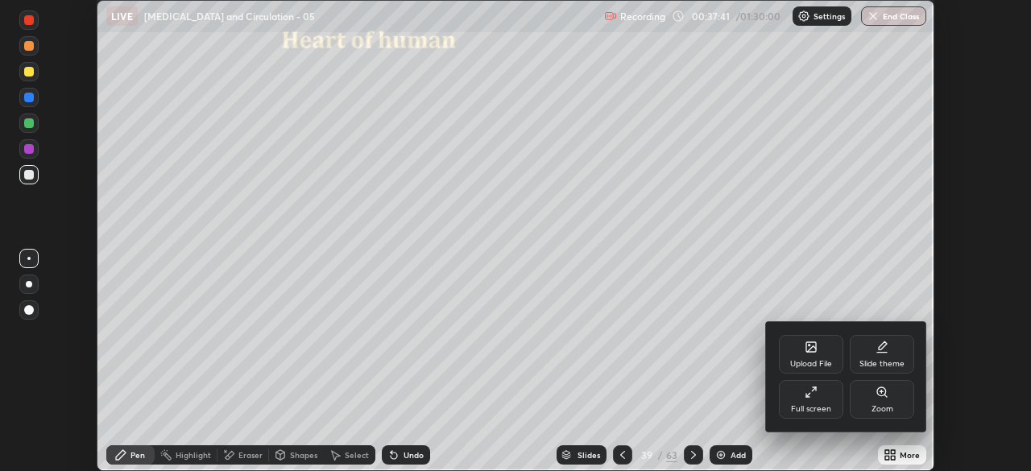
click at [819, 403] on div "Full screen" at bounding box center [811, 399] width 64 height 39
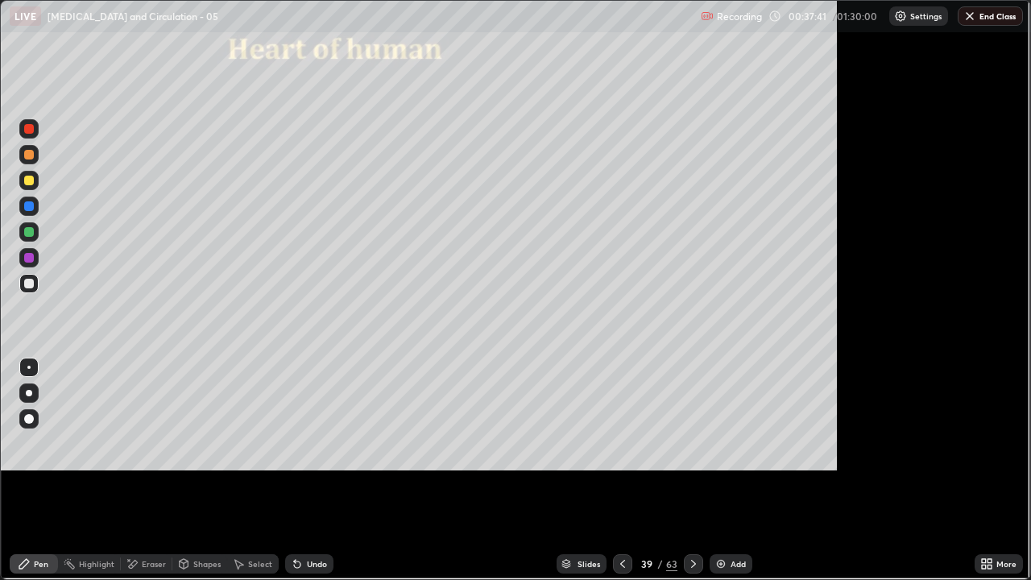
scroll to position [580, 1031]
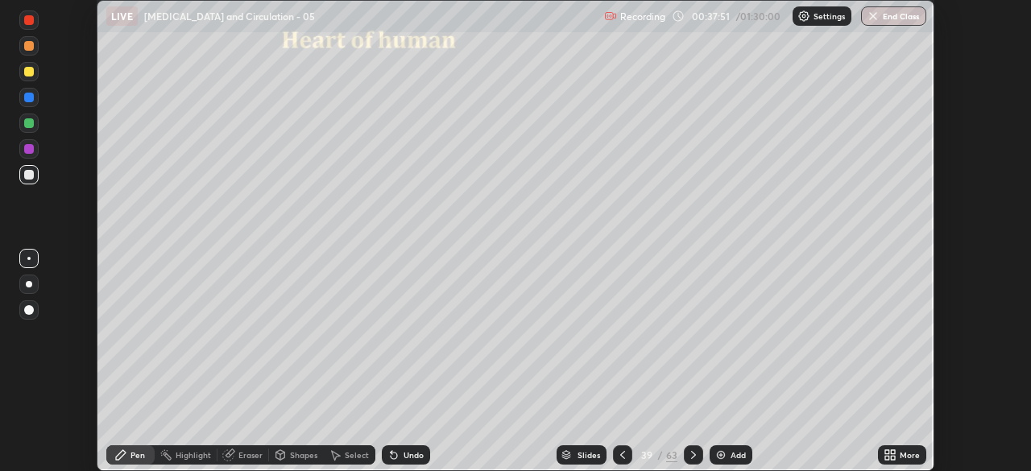
scroll to position [471, 1031]
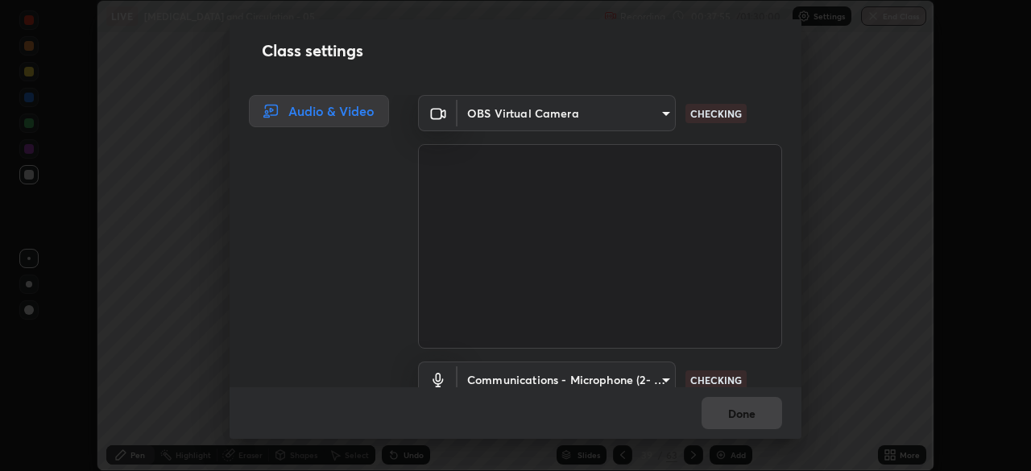
click at [888, 455] on div "Class settings Audio & Video OBS Virtual Camera 1170694498857cb11788a0b7ae79d5c…" at bounding box center [515, 235] width 1031 height 471
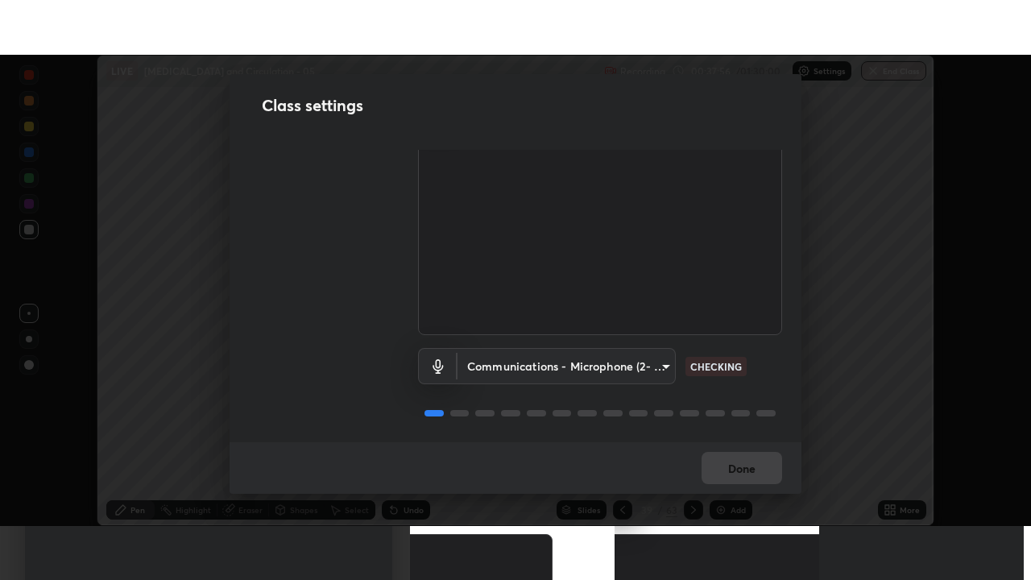
scroll to position [73, 0]
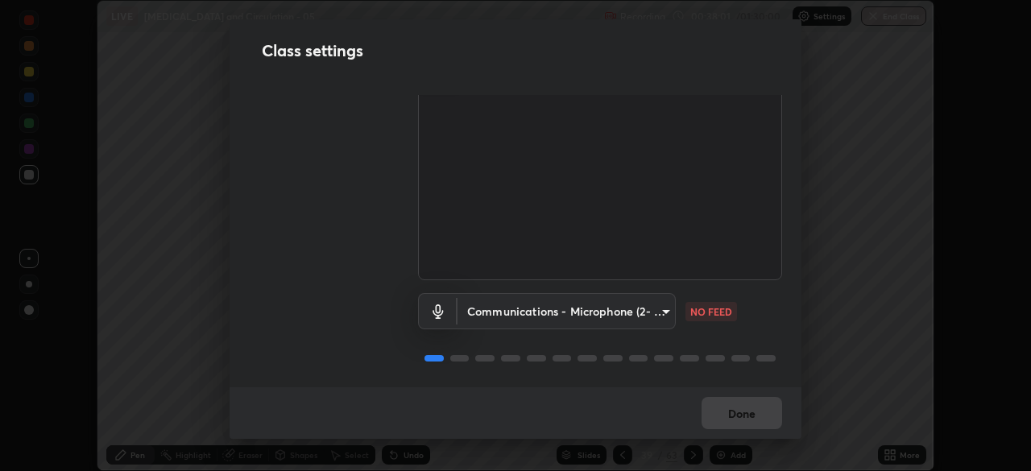
click at [658, 308] on body "Erase all LIVE [MEDICAL_DATA] and Circulation - 05 Recording 00:38:01 / 01:30:0…" at bounding box center [515, 235] width 1031 height 471
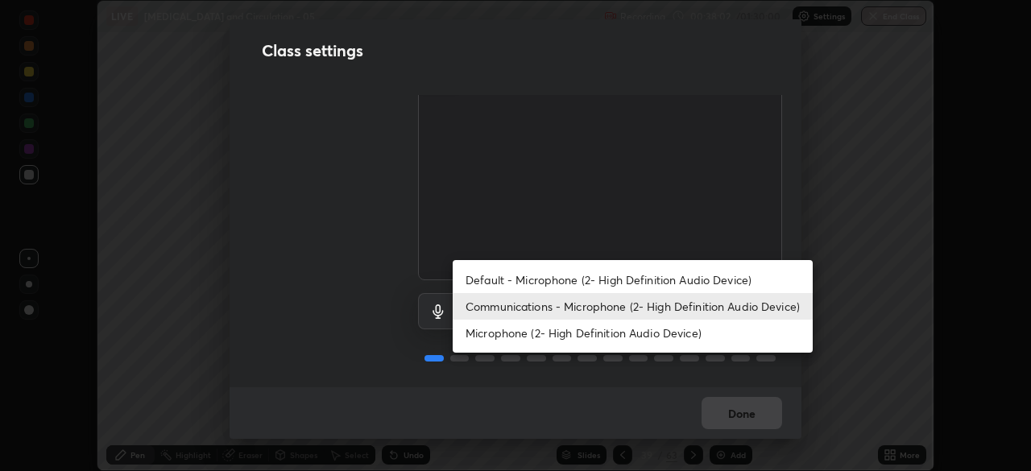
click at [650, 308] on li "Communications - Microphone (2- High Definition Audio Device)" at bounding box center [633, 306] width 360 height 27
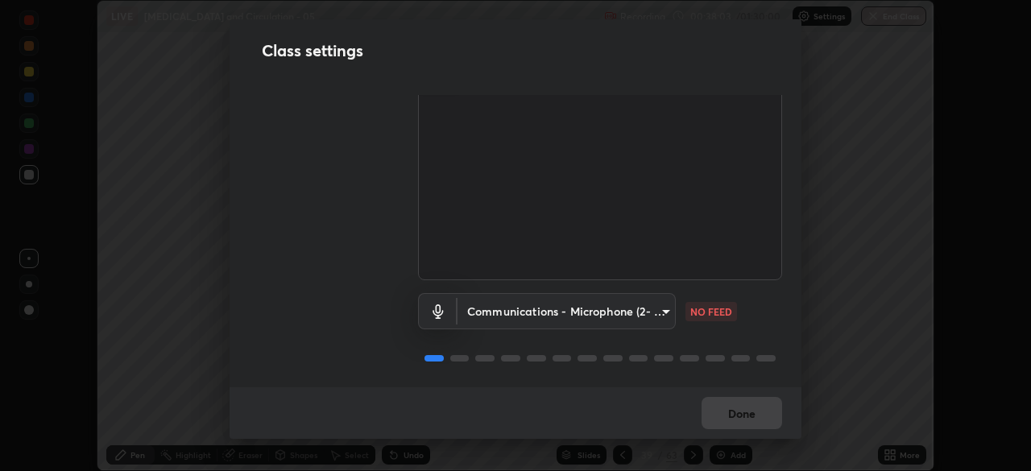
click at [633, 289] on body "Erase all LIVE [MEDICAL_DATA] and Circulation - 05 Recording 00:38:03 / 01:30:0…" at bounding box center [515, 235] width 1031 height 471
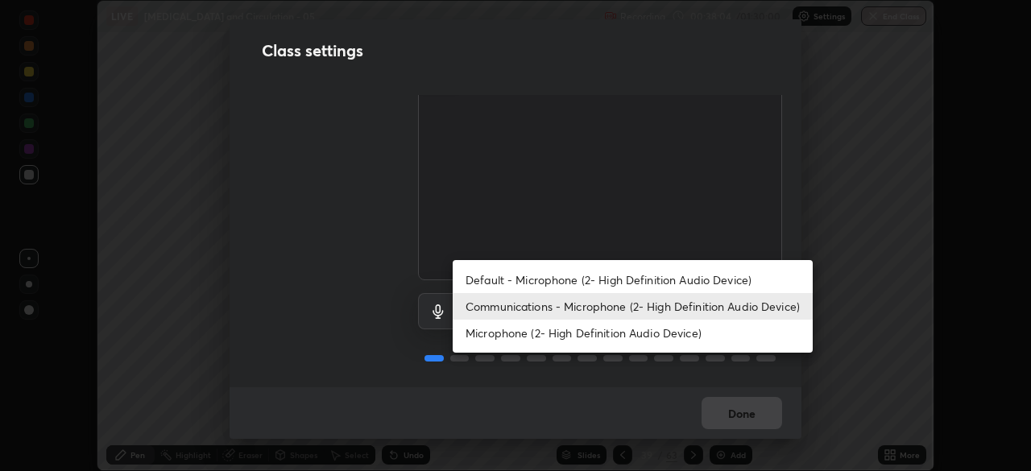
click at [634, 279] on li "Default - Microphone (2- High Definition Audio Device)" at bounding box center [633, 280] width 360 height 27
type input "default"
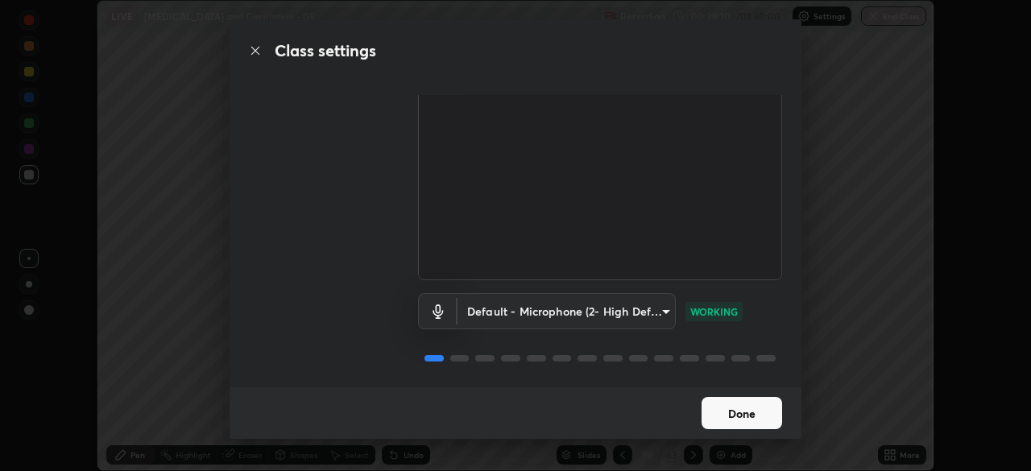
click at [738, 417] on button "Done" at bounding box center [741, 413] width 81 height 32
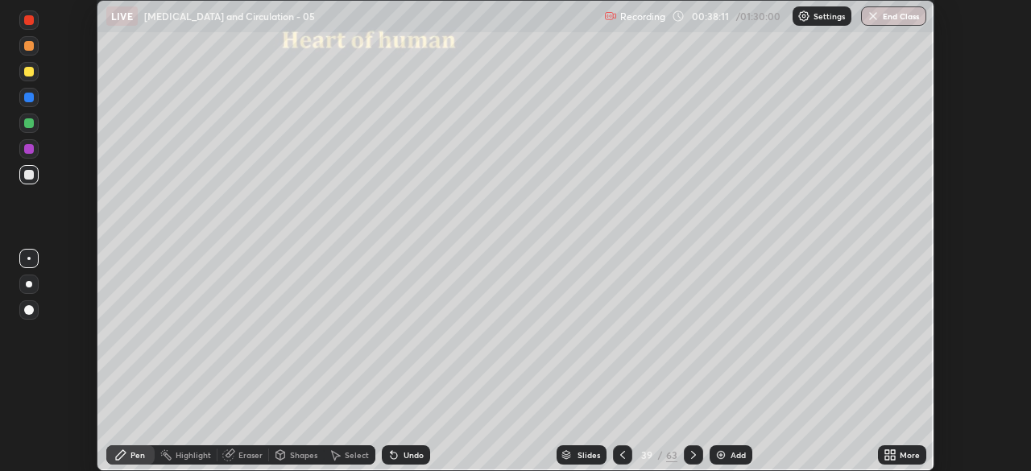
click at [879, 454] on div "More" at bounding box center [902, 454] width 48 height 19
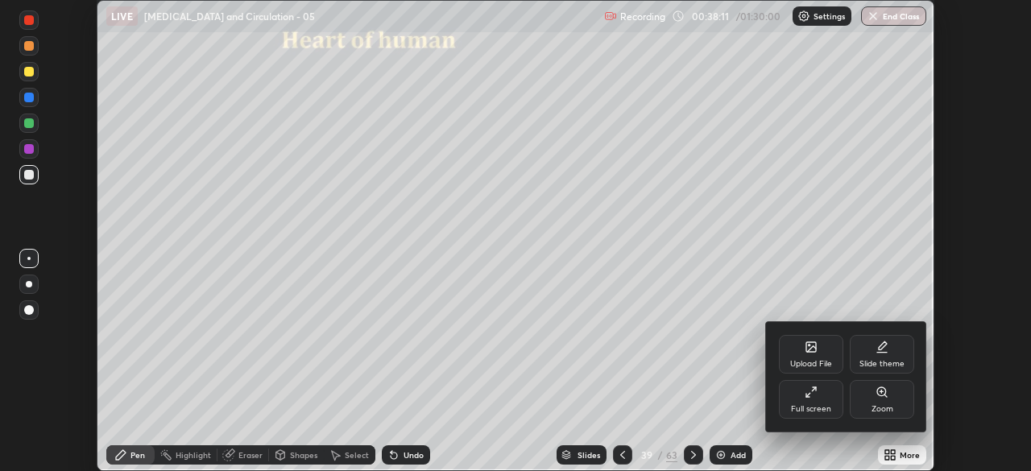
click at [803, 409] on div "Full screen" at bounding box center [811, 409] width 40 height 8
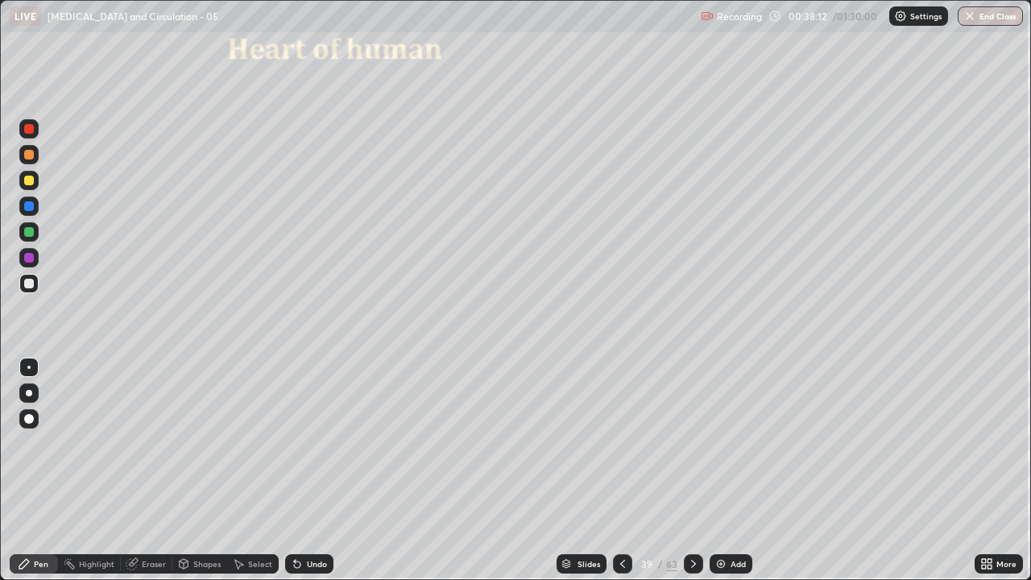
scroll to position [580, 1031]
click at [691, 470] on icon at bounding box center [693, 563] width 13 height 13
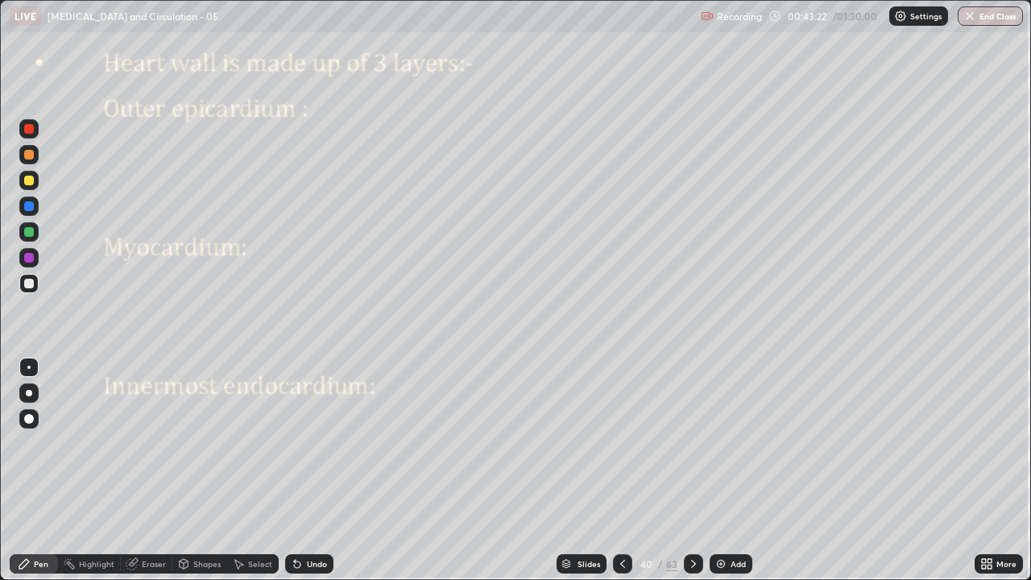
click at [29, 423] on div at bounding box center [29, 419] width 10 height 10
click at [30, 130] on div at bounding box center [29, 129] width 10 height 10
click at [37, 235] on div at bounding box center [28, 231] width 19 height 19
click at [33, 155] on div at bounding box center [29, 155] width 10 height 10
click at [46, 470] on div "Pen" at bounding box center [34, 563] width 48 height 19
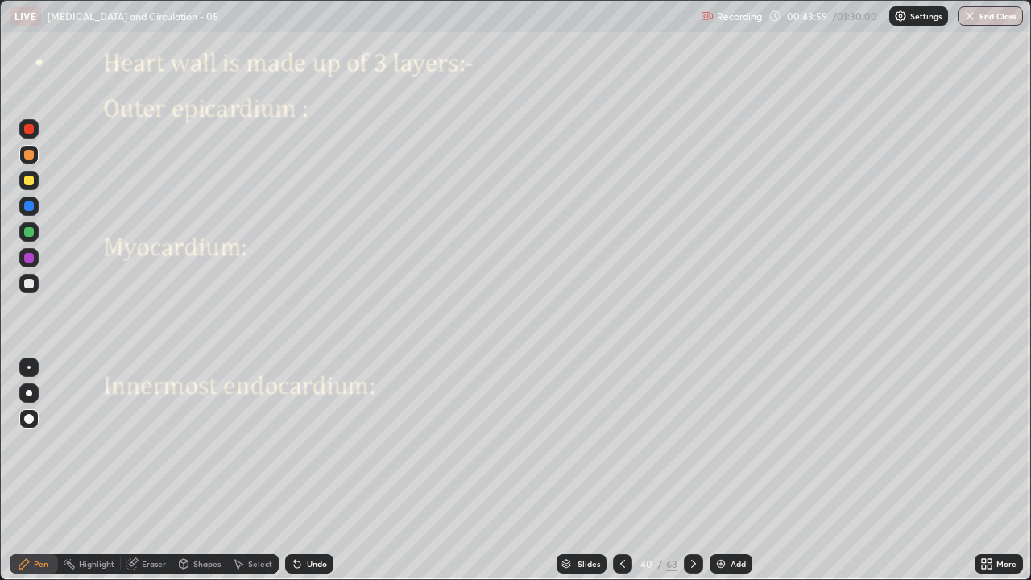
click at [29, 367] on div at bounding box center [28, 367] width 3 height 3
click at [35, 285] on div at bounding box center [28, 283] width 19 height 19
click at [29, 367] on div at bounding box center [28, 367] width 3 height 3
click at [309, 470] on div "Undo" at bounding box center [309, 563] width 48 height 19
click at [308, 470] on div "Undo" at bounding box center [309, 563] width 48 height 19
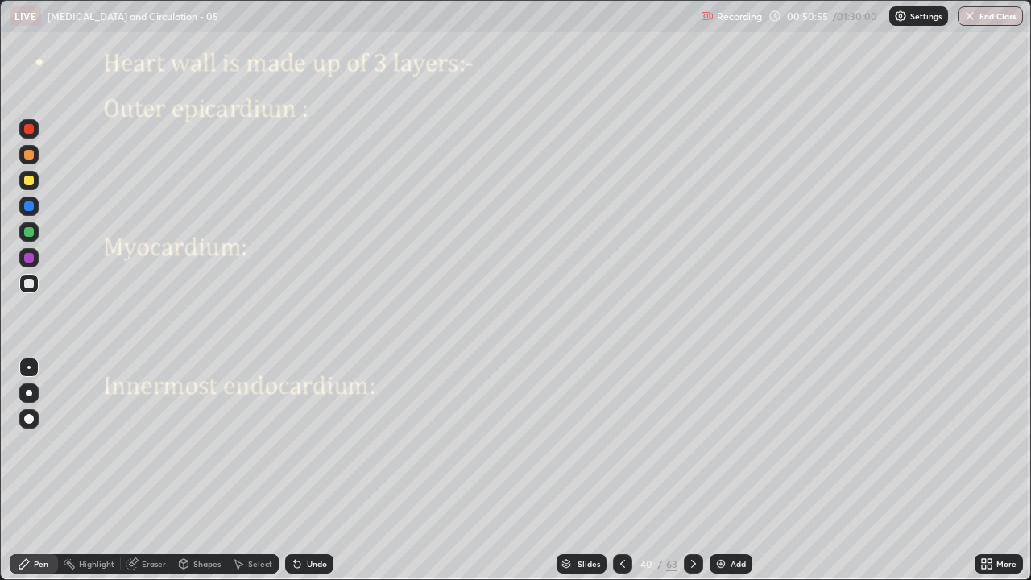
click at [693, 470] on div at bounding box center [693, 563] width 19 height 19
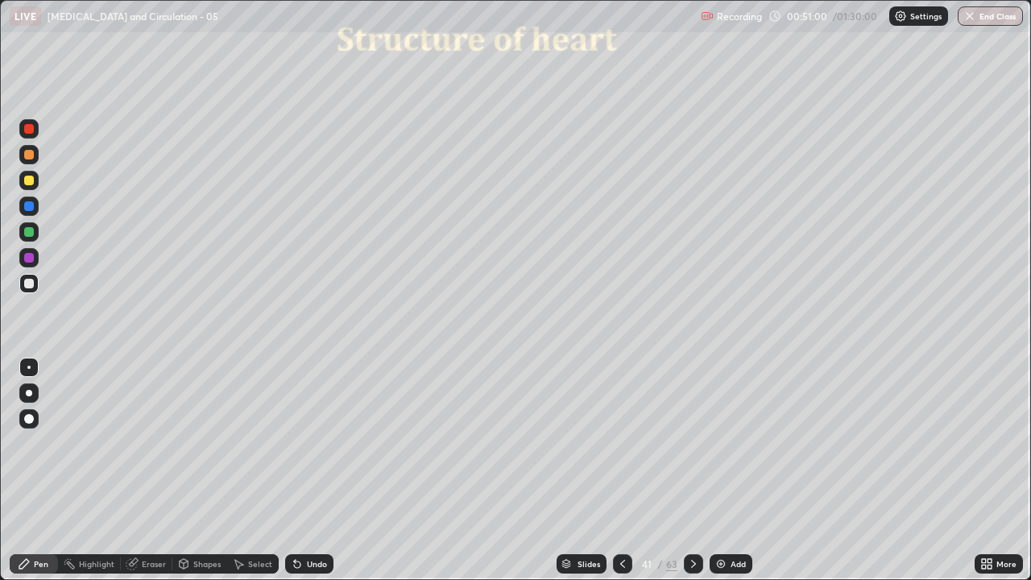
click at [35, 420] on div at bounding box center [28, 418] width 19 height 19
click at [30, 129] on div at bounding box center [29, 129] width 10 height 10
click at [148, 470] on div "Eraser" at bounding box center [154, 564] width 24 height 8
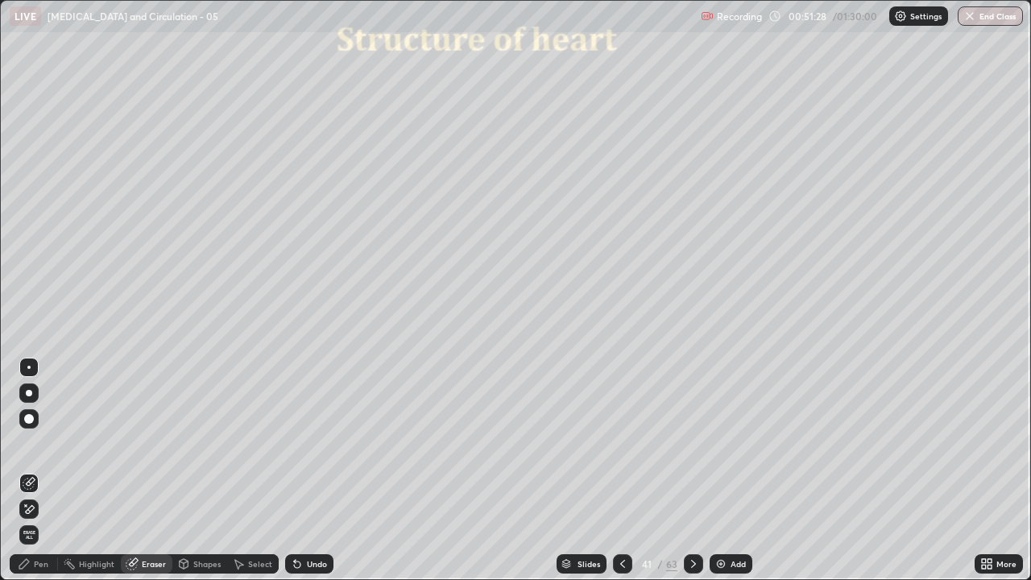
click at [34, 470] on icon at bounding box center [29, 483] width 13 height 13
click at [43, 470] on div "Pen" at bounding box center [34, 563] width 48 height 19
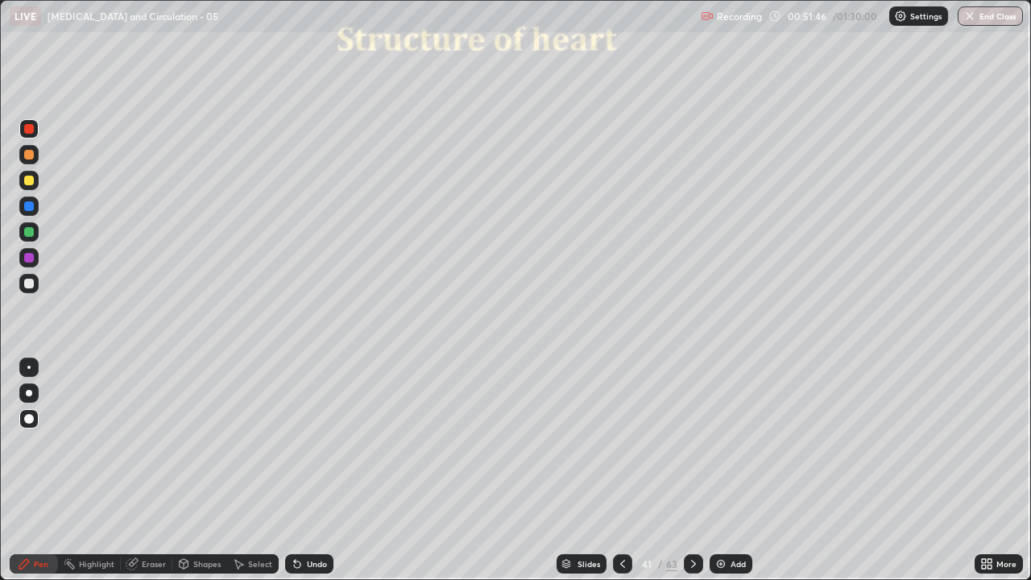
click at [29, 393] on div at bounding box center [29, 393] width 6 height 6
click at [33, 235] on div at bounding box center [28, 231] width 19 height 19
click at [30, 261] on div at bounding box center [29, 258] width 10 height 10
click at [29, 392] on div at bounding box center [29, 393] width 6 height 6
click at [149, 470] on div "Eraser" at bounding box center [147, 563] width 52 height 19
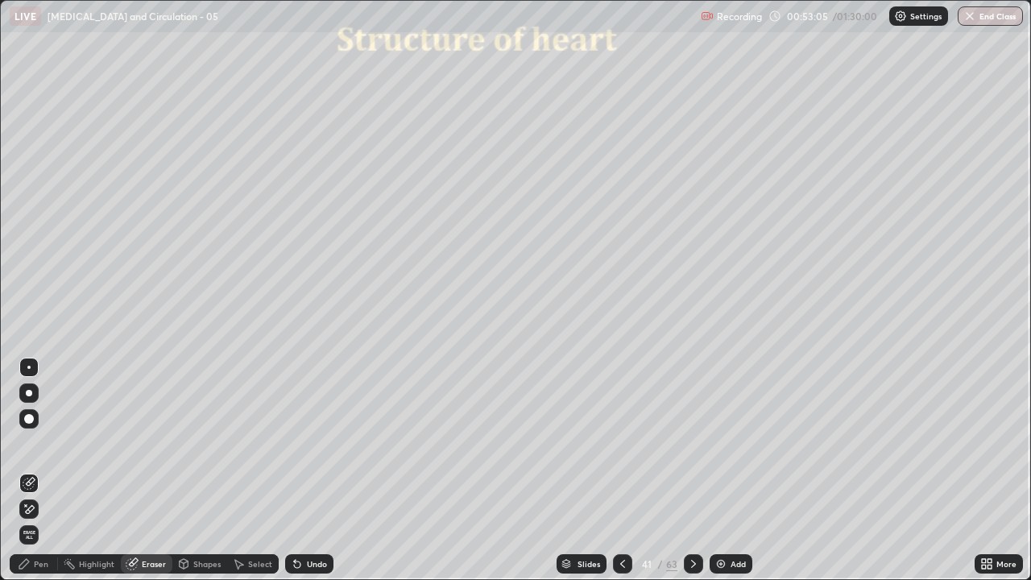
click at [34, 470] on icon at bounding box center [29, 483] width 13 height 13
click at [41, 470] on div "Pen" at bounding box center [41, 564] width 14 height 8
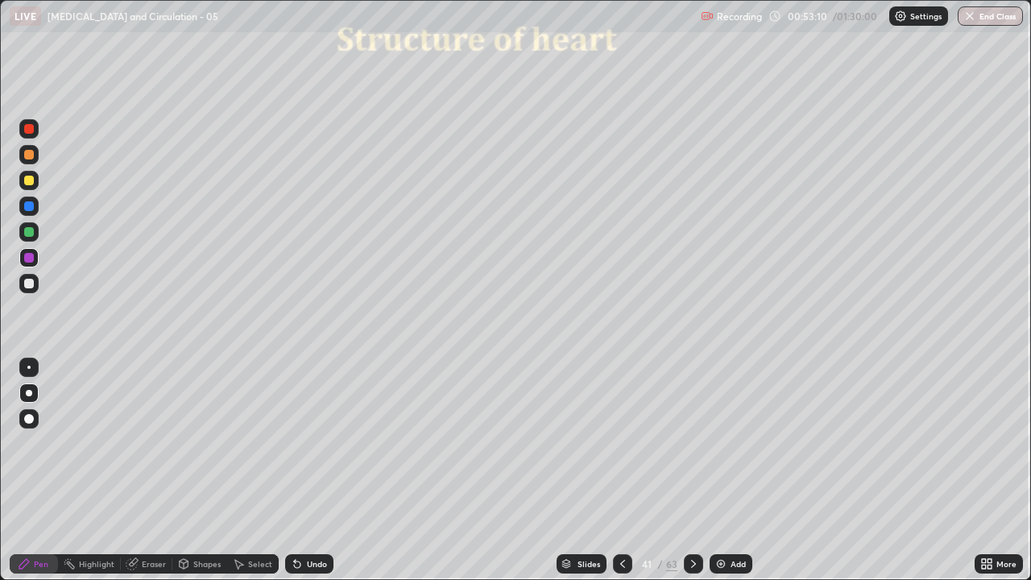
click at [29, 367] on div at bounding box center [28, 367] width 3 height 3
click at [30, 232] on div at bounding box center [29, 232] width 10 height 10
click at [31, 416] on div at bounding box center [29, 419] width 10 height 10
click at [29, 393] on div at bounding box center [29, 393] width 6 height 6
click at [30, 180] on div at bounding box center [29, 181] width 10 height 10
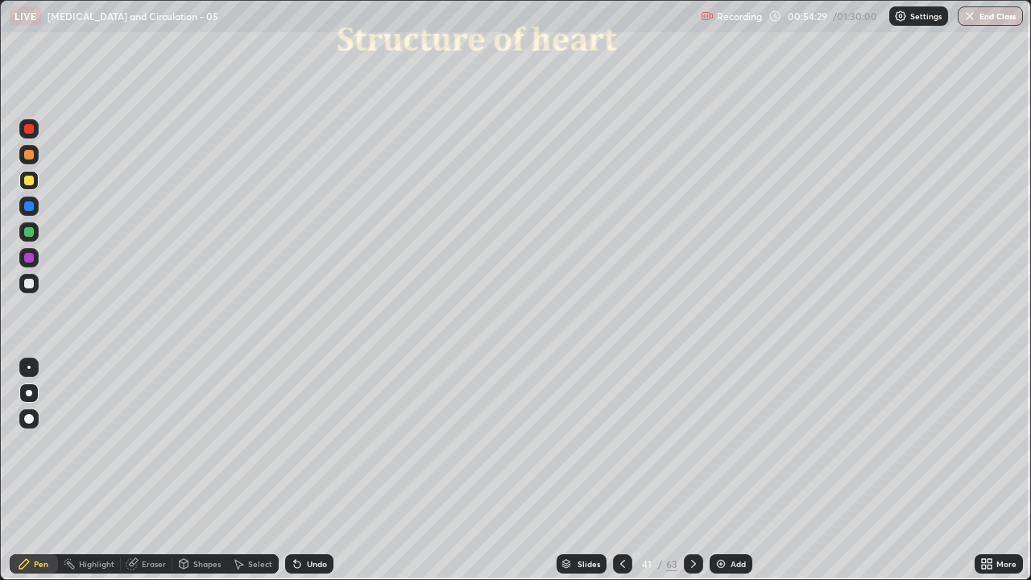
click at [32, 286] on div at bounding box center [29, 284] width 10 height 10
click at [29, 367] on div at bounding box center [28, 367] width 3 height 3
click at [30, 393] on div at bounding box center [29, 393] width 6 height 6
click at [32, 136] on div at bounding box center [28, 128] width 19 height 19
click at [29, 367] on div at bounding box center [28, 367] width 3 height 3
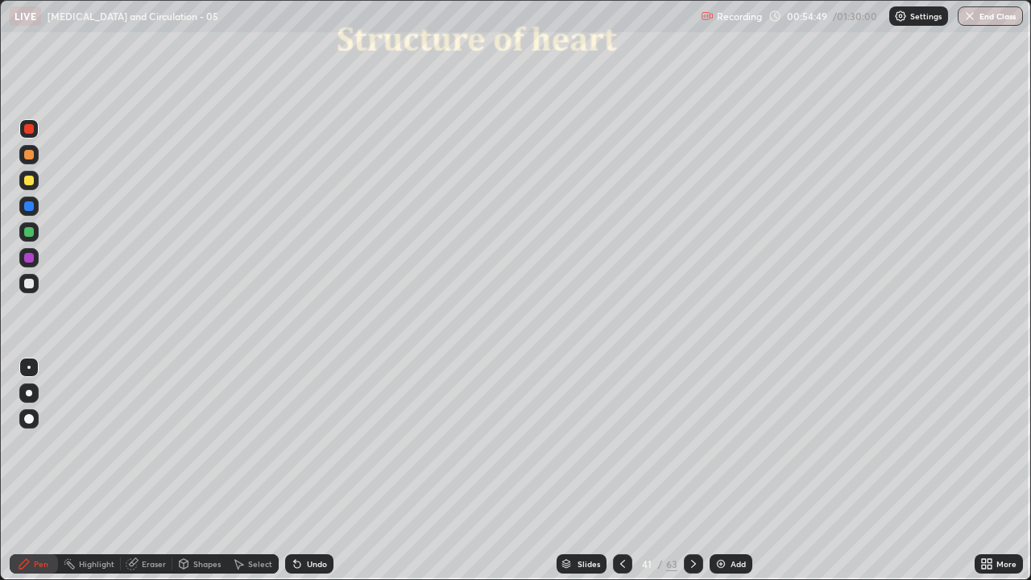
click at [29, 284] on div at bounding box center [29, 284] width 10 height 10
click at [295, 470] on icon at bounding box center [297, 564] width 6 height 6
click at [30, 183] on div at bounding box center [29, 181] width 10 height 10
click at [29, 390] on div at bounding box center [29, 393] width 6 height 6
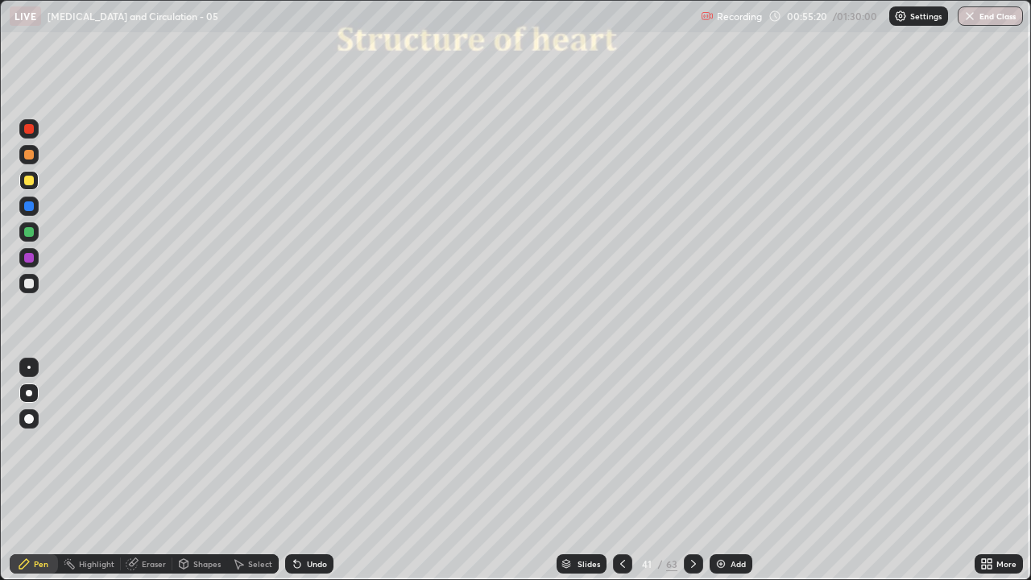
click at [30, 285] on div at bounding box center [29, 284] width 10 height 10
click at [29, 367] on div at bounding box center [28, 367] width 3 height 3
click at [31, 181] on div at bounding box center [29, 181] width 10 height 10
click at [30, 286] on div at bounding box center [29, 284] width 10 height 10
click at [31, 210] on div at bounding box center [29, 206] width 10 height 10
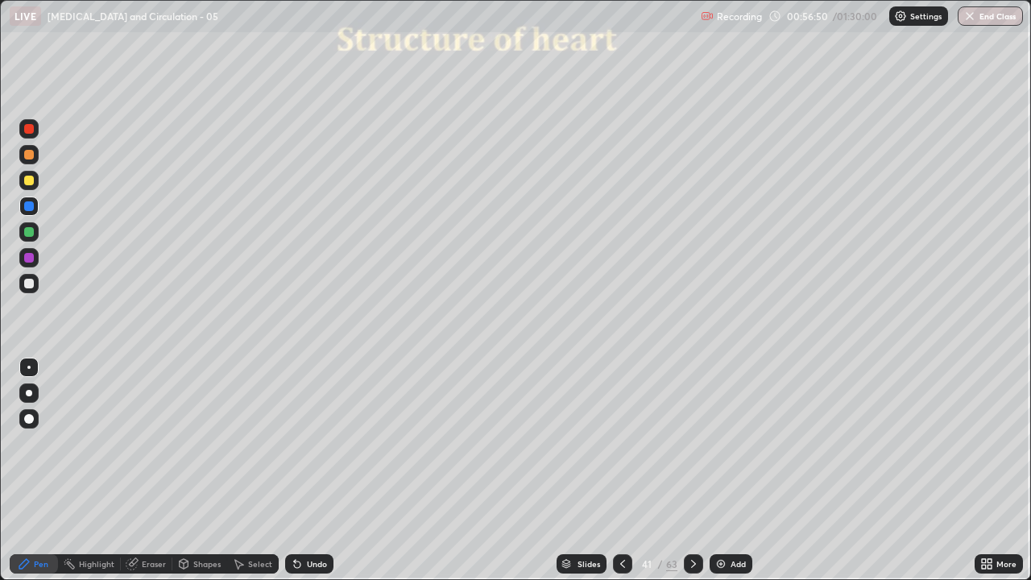
click at [32, 284] on div at bounding box center [29, 284] width 10 height 10
click at [29, 367] on div at bounding box center [28, 367] width 3 height 3
click at [158, 470] on div "Eraser" at bounding box center [154, 564] width 24 height 8
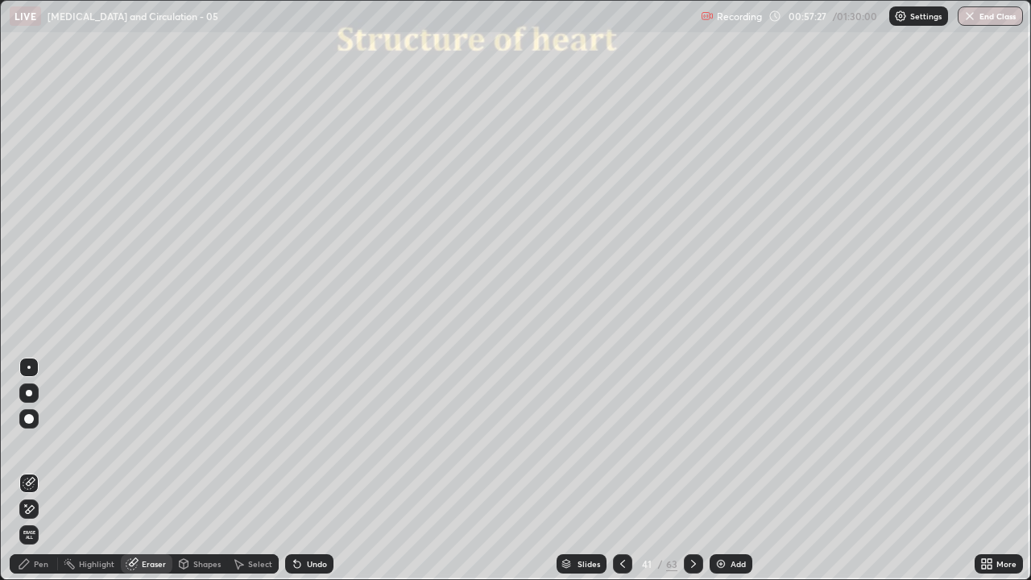
click at [31, 470] on icon at bounding box center [30, 509] width 9 height 8
click at [35, 470] on icon at bounding box center [29, 483] width 13 height 13
click at [43, 470] on div "Pen" at bounding box center [41, 564] width 14 height 8
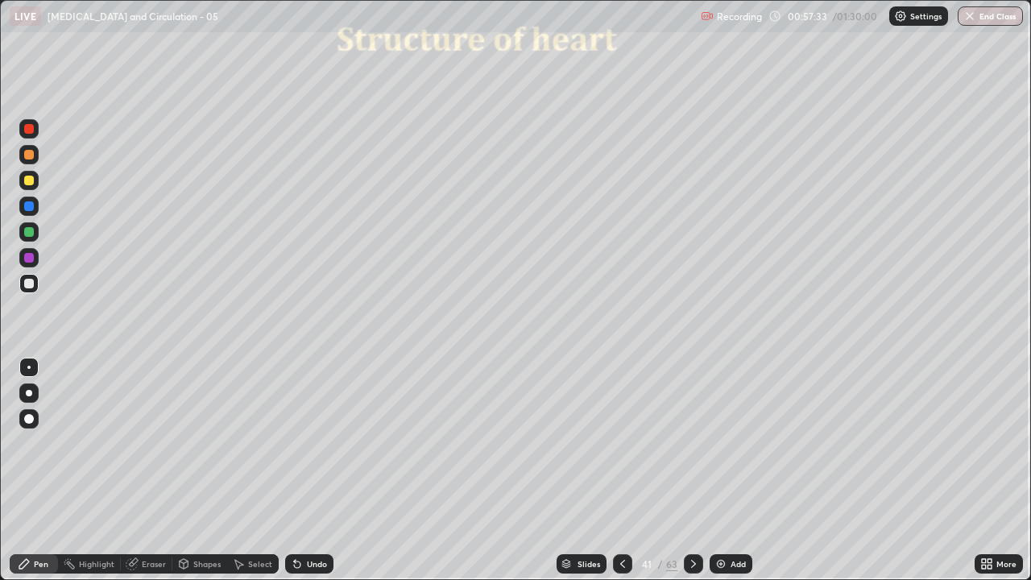
click at [30, 419] on div at bounding box center [29, 419] width 10 height 10
click at [35, 130] on div at bounding box center [28, 128] width 19 height 19
click at [315, 470] on div "Undo" at bounding box center [317, 564] width 20 height 8
click at [48, 470] on div "Pen" at bounding box center [34, 563] width 48 height 19
click at [35, 362] on div at bounding box center [28, 367] width 19 height 19
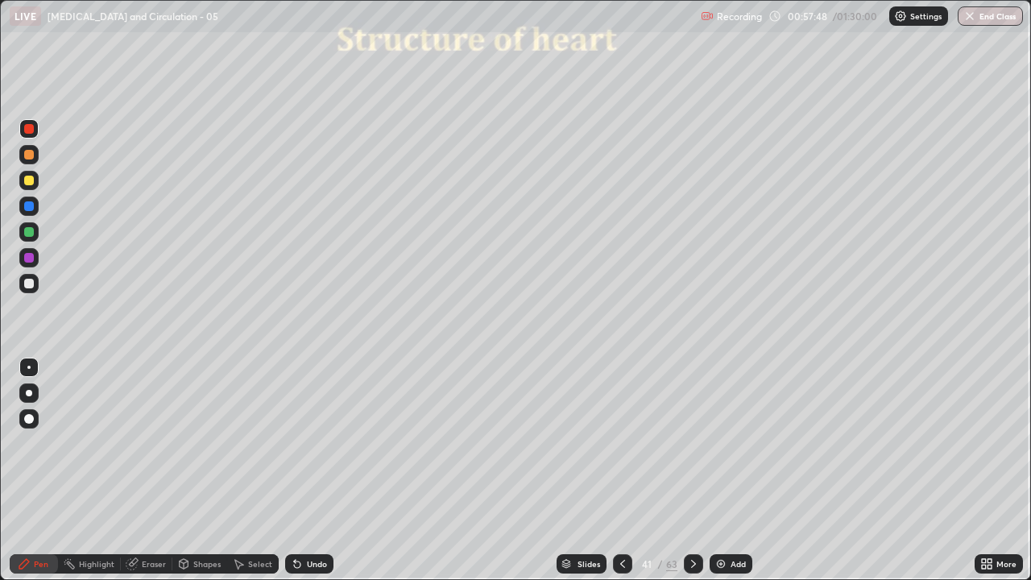
click at [33, 279] on div at bounding box center [28, 283] width 19 height 19
click at [33, 180] on div at bounding box center [29, 181] width 10 height 10
click at [29, 393] on div at bounding box center [29, 393] width 6 height 6
click at [311, 470] on div "Undo" at bounding box center [317, 564] width 20 height 8
click at [724, 470] on img at bounding box center [720, 563] width 13 height 13
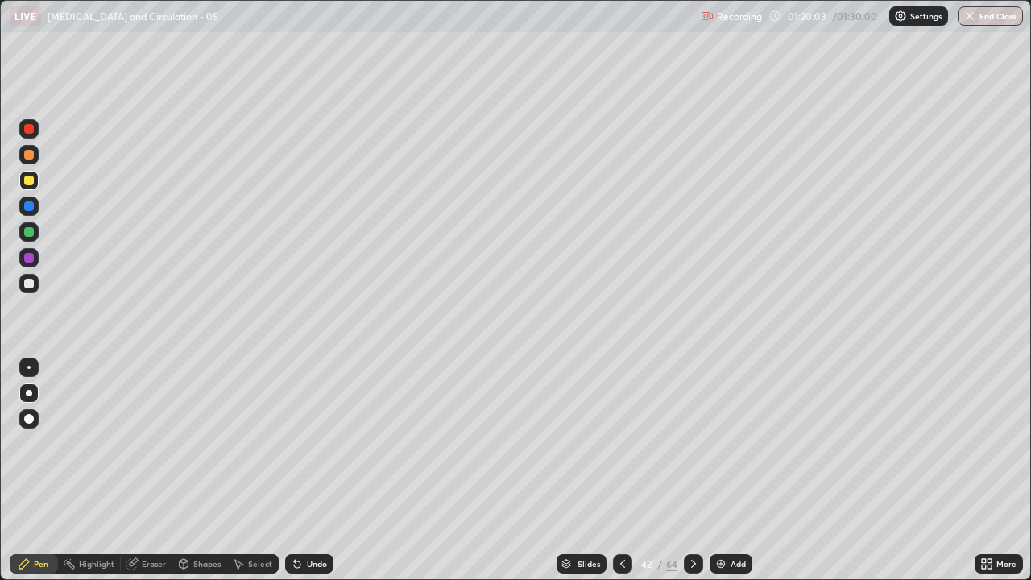
click at [36, 287] on div at bounding box center [28, 283] width 19 height 19
click at [29, 367] on div at bounding box center [28, 367] width 3 height 3
click at [294, 470] on icon at bounding box center [295, 561] width 2 height 2
click at [295, 470] on icon at bounding box center [297, 564] width 6 height 6
click at [317, 470] on div "Undo" at bounding box center [317, 564] width 20 height 8
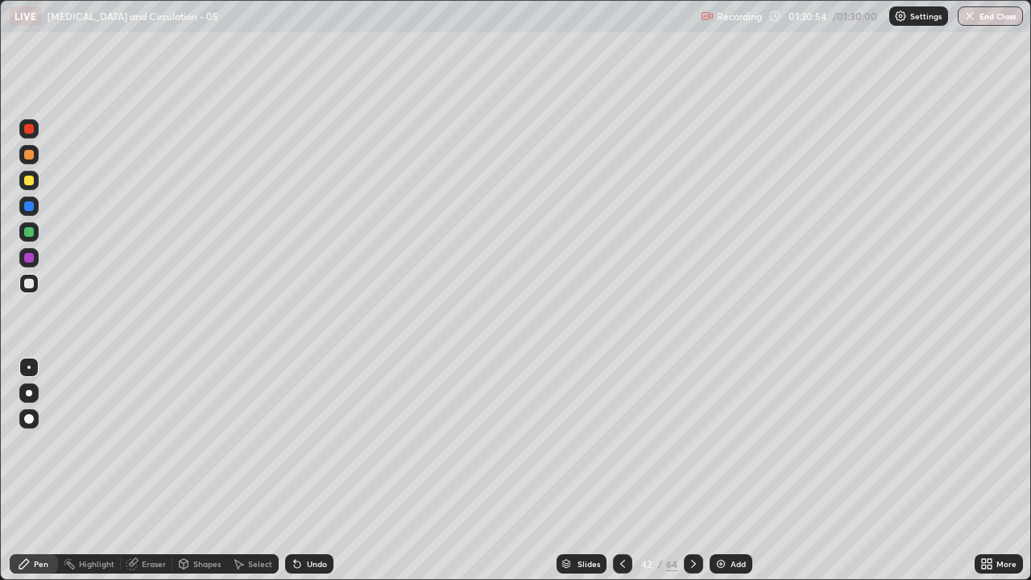
click at [33, 155] on div at bounding box center [29, 155] width 10 height 10
click at [35, 284] on div at bounding box center [28, 283] width 19 height 19
click at [35, 231] on div at bounding box center [28, 231] width 19 height 19
click at [35, 281] on div at bounding box center [28, 283] width 19 height 19
click at [30, 283] on div at bounding box center [29, 284] width 10 height 10
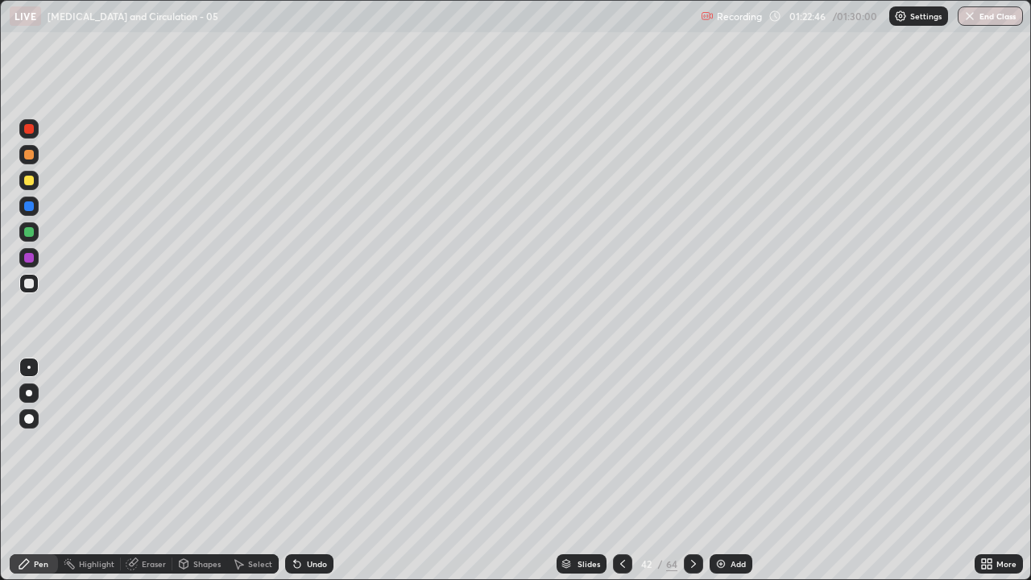
click at [30, 258] on div at bounding box center [29, 258] width 10 height 10
click at [37, 280] on div at bounding box center [28, 283] width 19 height 19
click at [30, 213] on div at bounding box center [28, 205] width 19 height 19
click at [37, 181] on div at bounding box center [28, 180] width 19 height 19
click at [33, 209] on div at bounding box center [29, 206] width 10 height 10
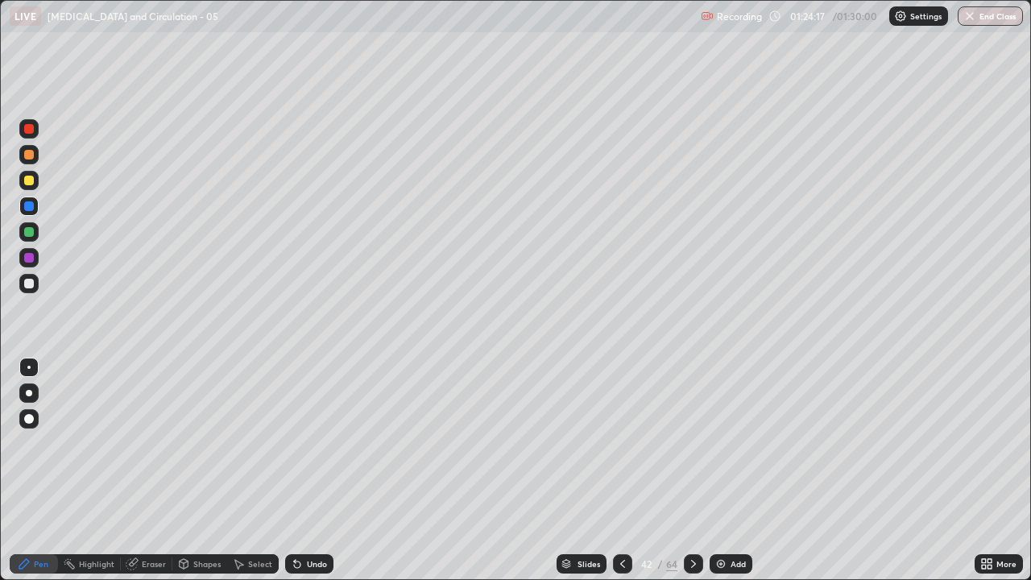
click at [294, 470] on icon at bounding box center [297, 563] width 13 height 13
click at [295, 470] on icon at bounding box center [297, 564] width 6 height 6
click at [25, 181] on div at bounding box center [29, 181] width 10 height 10
click at [35, 284] on div at bounding box center [28, 283] width 19 height 19
click at [308, 470] on div "Undo" at bounding box center [309, 563] width 48 height 19
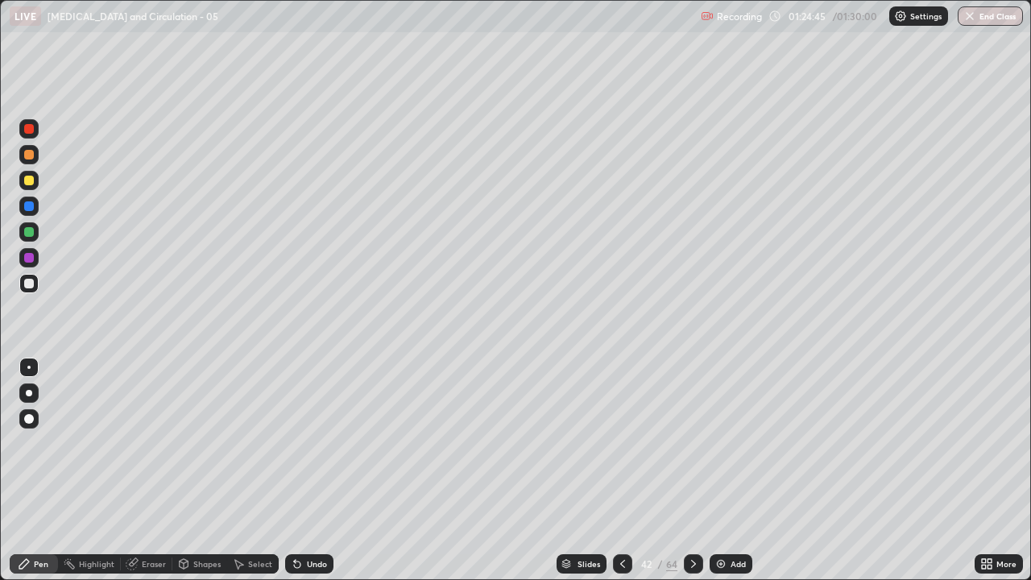
click at [308, 470] on div "Undo" at bounding box center [317, 564] width 20 height 8
click at [294, 470] on icon at bounding box center [295, 561] width 2 height 2
click at [30, 258] on div at bounding box center [29, 258] width 10 height 10
click at [622, 470] on icon at bounding box center [622, 564] width 5 height 8
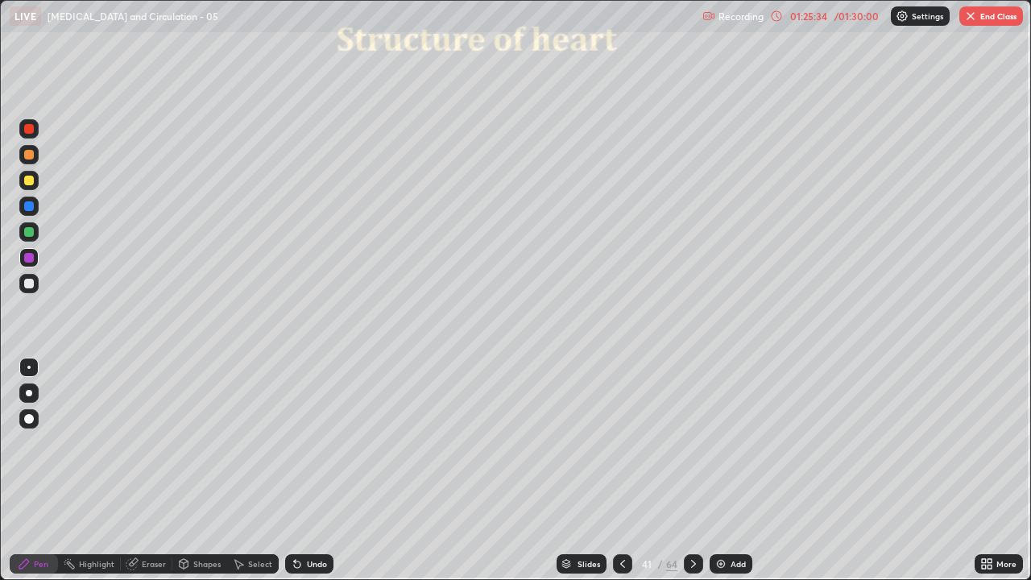
click at [36, 132] on div at bounding box center [28, 128] width 19 height 19
click at [35, 418] on div at bounding box center [28, 418] width 19 height 19
click at [294, 470] on icon at bounding box center [297, 564] width 6 height 6
click at [686, 470] on div at bounding box center [693, 563] width 19 height 19
click at [991, 22] on button "End Class" at bounding box center [991, 15] width 64 height 19
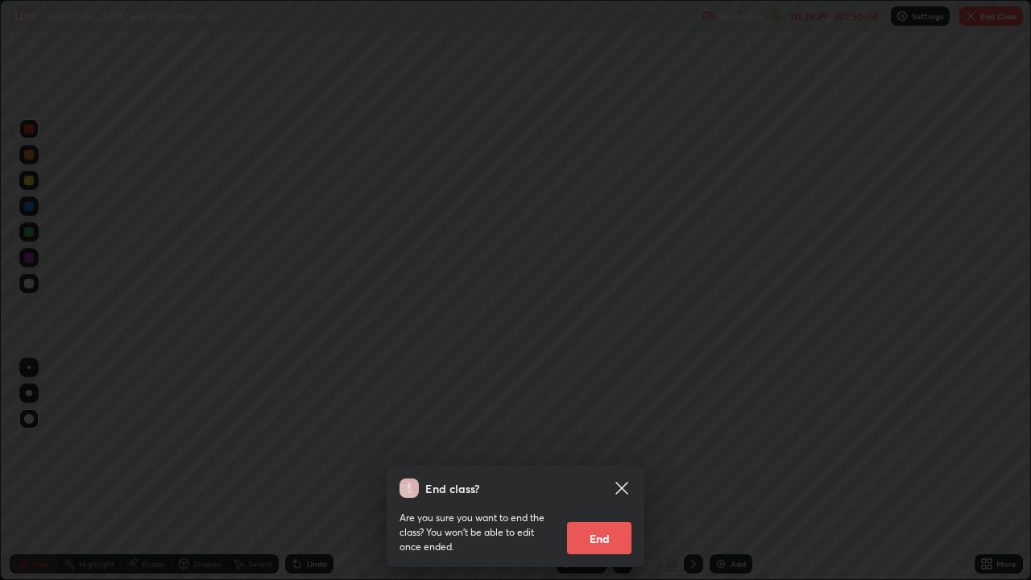
click at [619, 470] on button "End" at bounding box center [599, 538] width 64 height 32
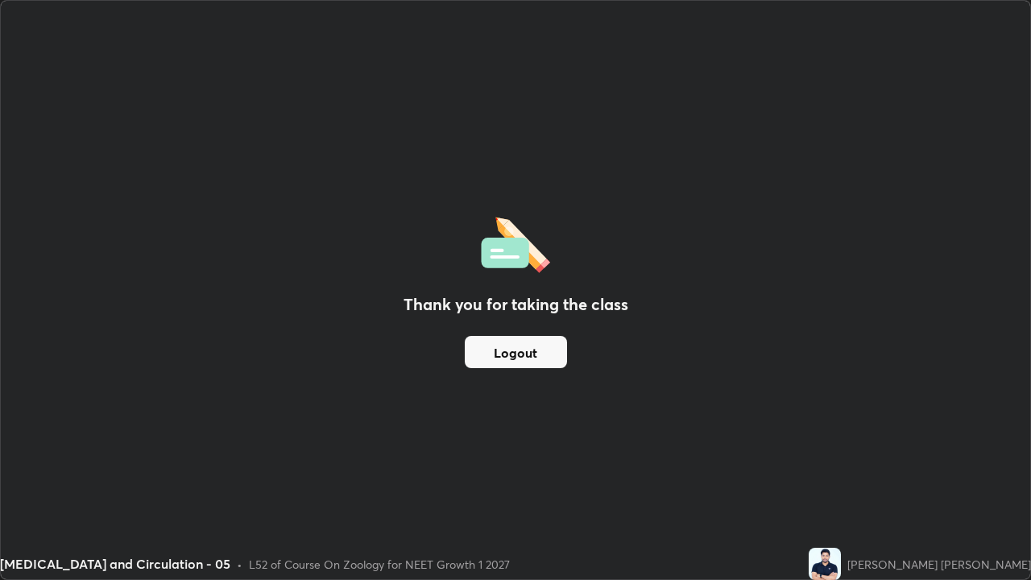
click at [505, 358] on button "Logout" at bounding box center [516, 352] width 102 height 32
